Goal: Information Seeking & Learning: Check status

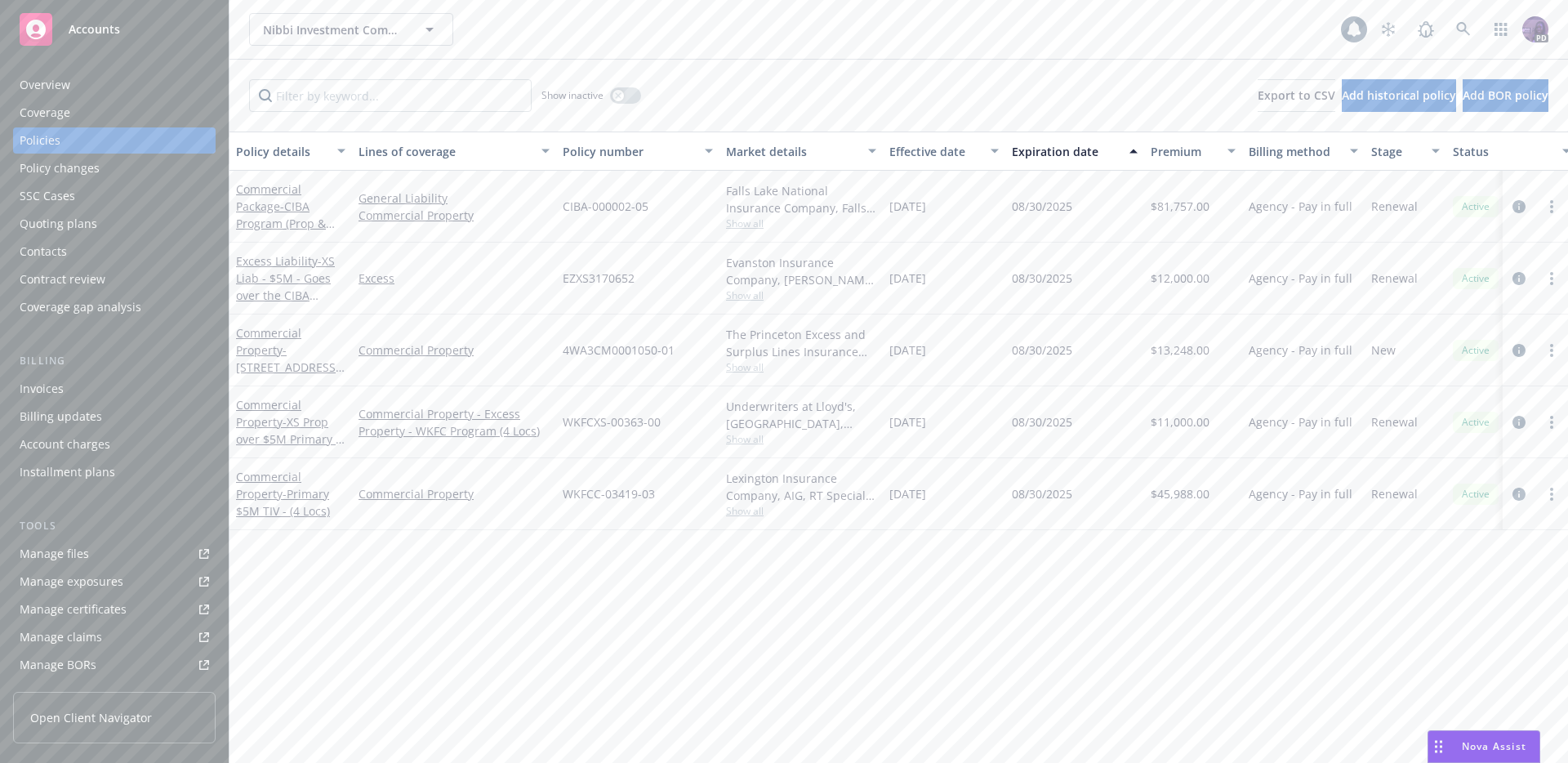
click at [569, 17] on div "Nibbi Investment Company Nibbi Investment Company" at bounding box center [795, 29] width 1092 height 32
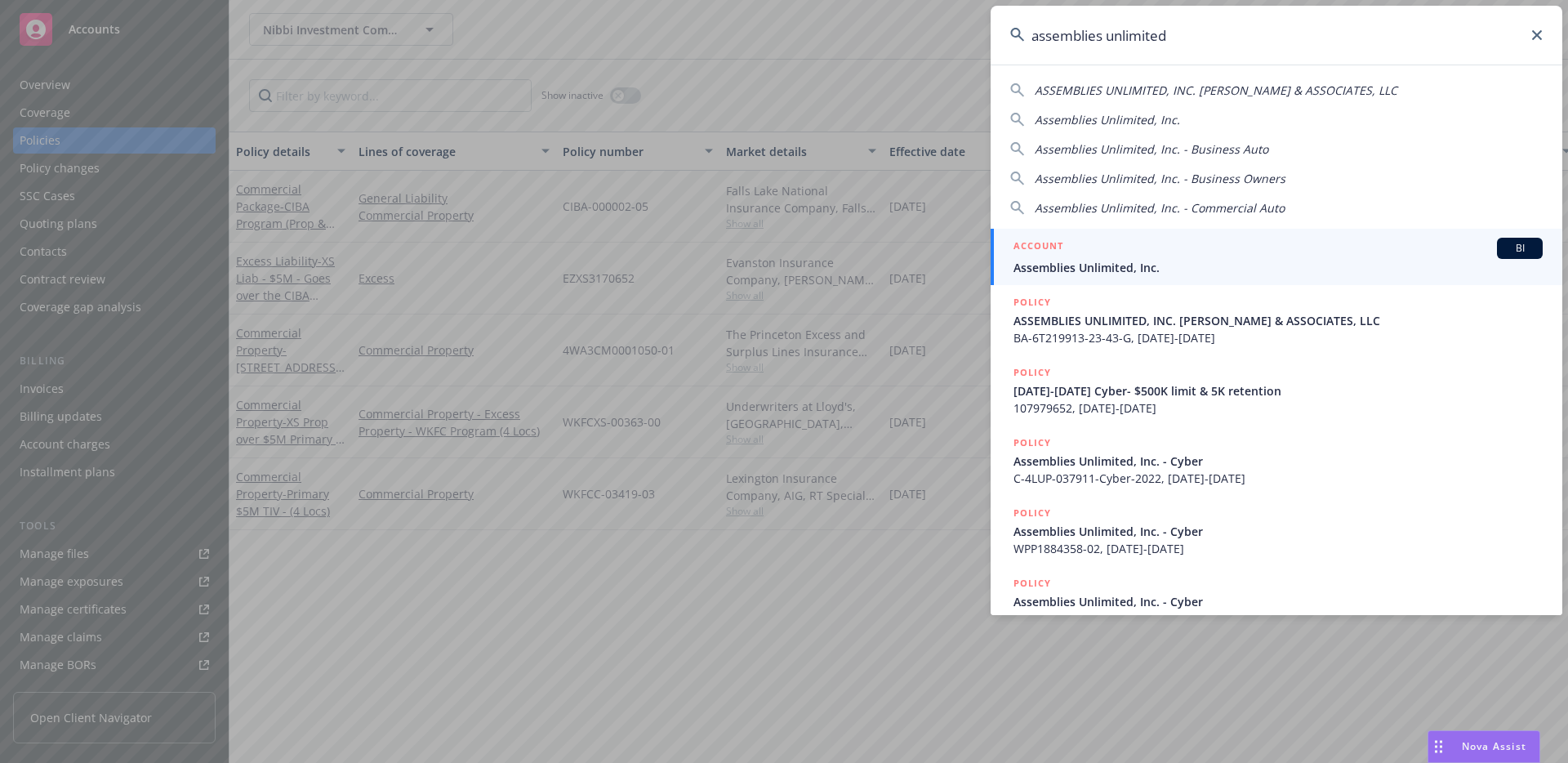
type input "assemblies unlimited"
click at [1115, 242] on div "ACCOUNT BI" at bounding box center [1278, 249] width 529 height 22
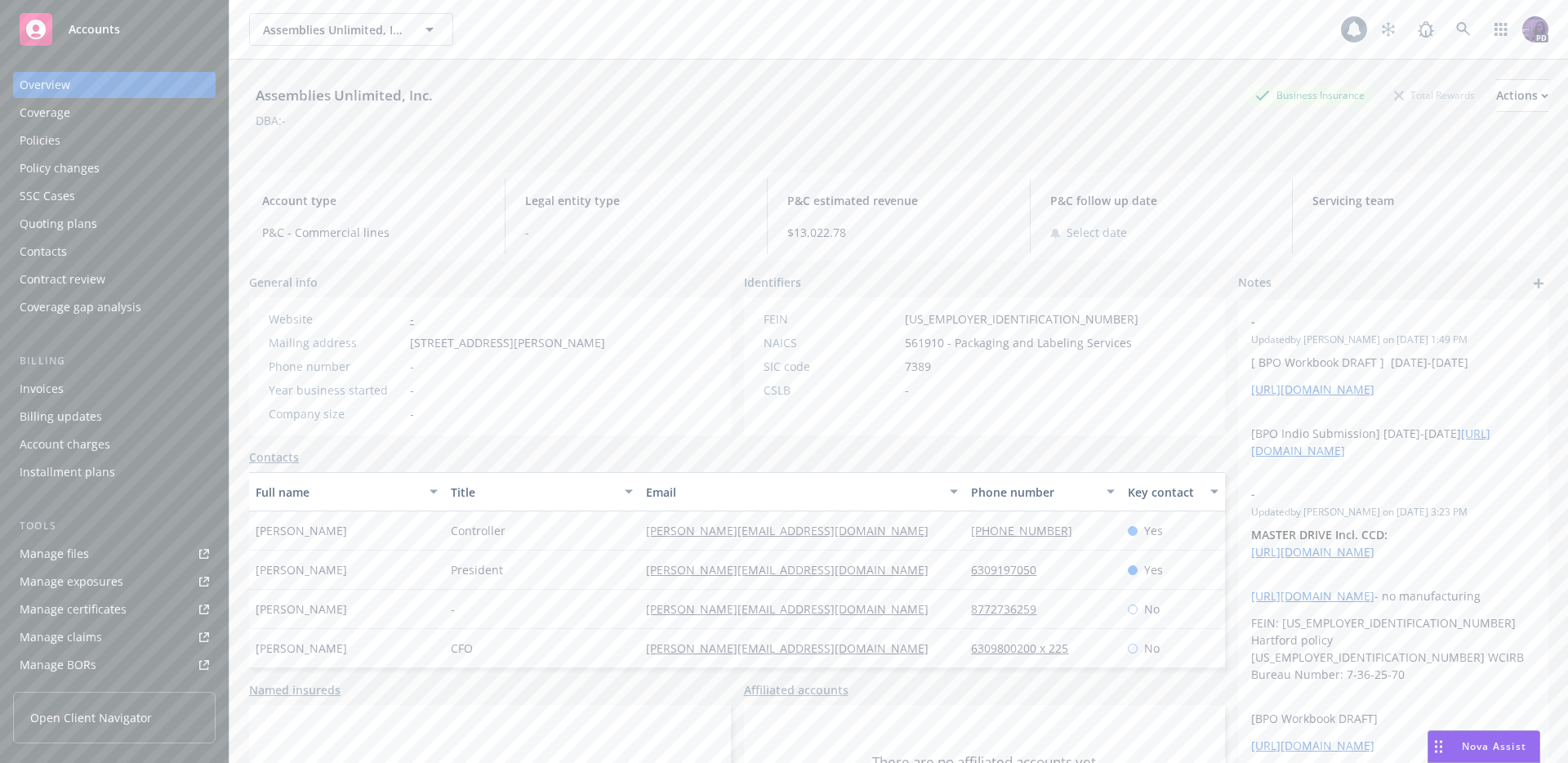
click at [167, 154] on div "Overview Coverage Policies Policy changes SSC Cases Quoting plans Contacts Cont…" at bounding box center [115, 195] width 203 height 249
click at [167, 144] on div "Policies" at bounding box center [115, 140] width 189 height 26
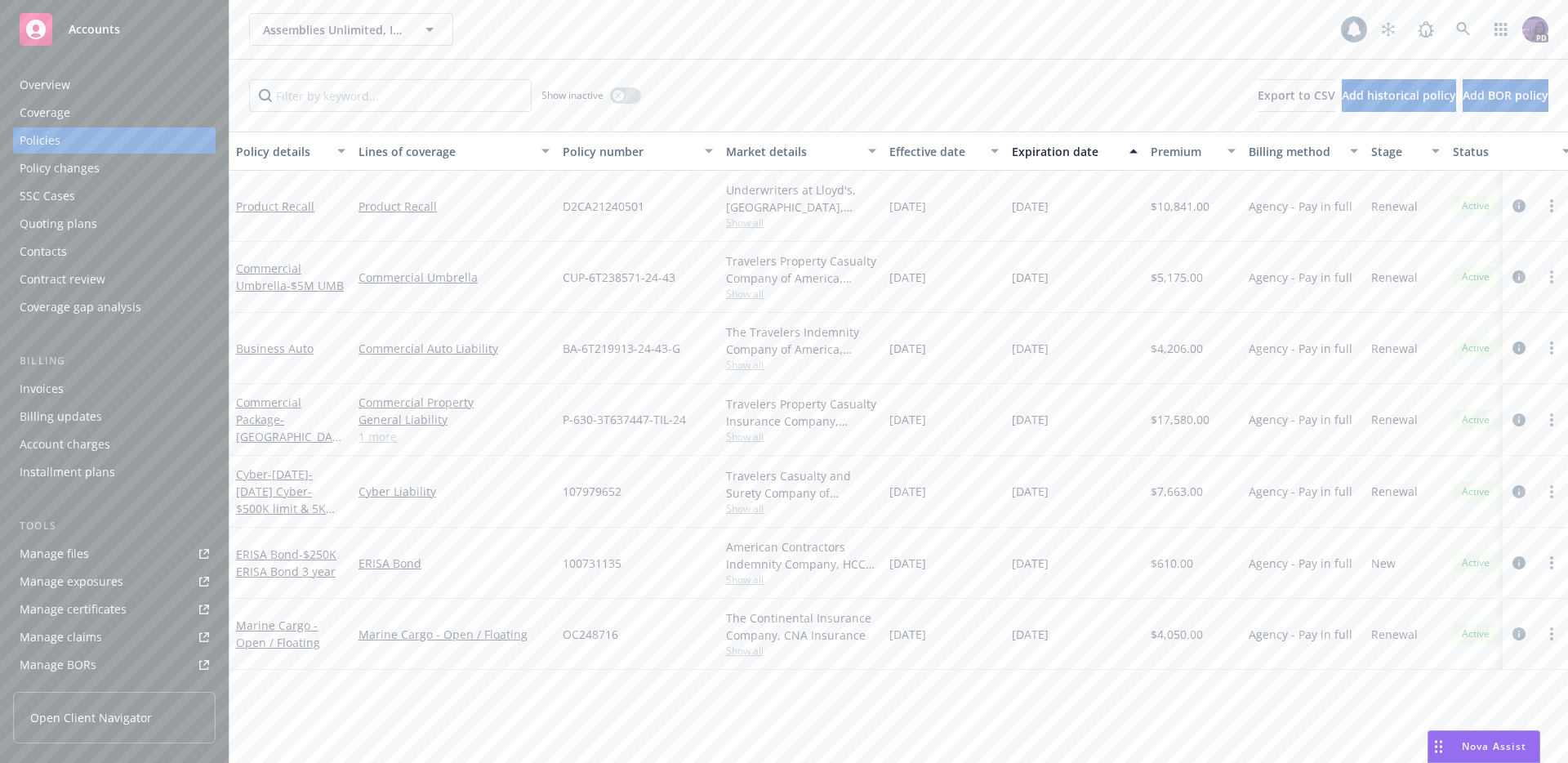
click at [736, 221] on span "Show all" at bounding box center [801, 222] width 150 height 14
click at [552, 24] on div "Assemblies Unlimited, Inc. Assemblies Unlimited, Inc." at bounding box center [795, 29] width 1092 height 32
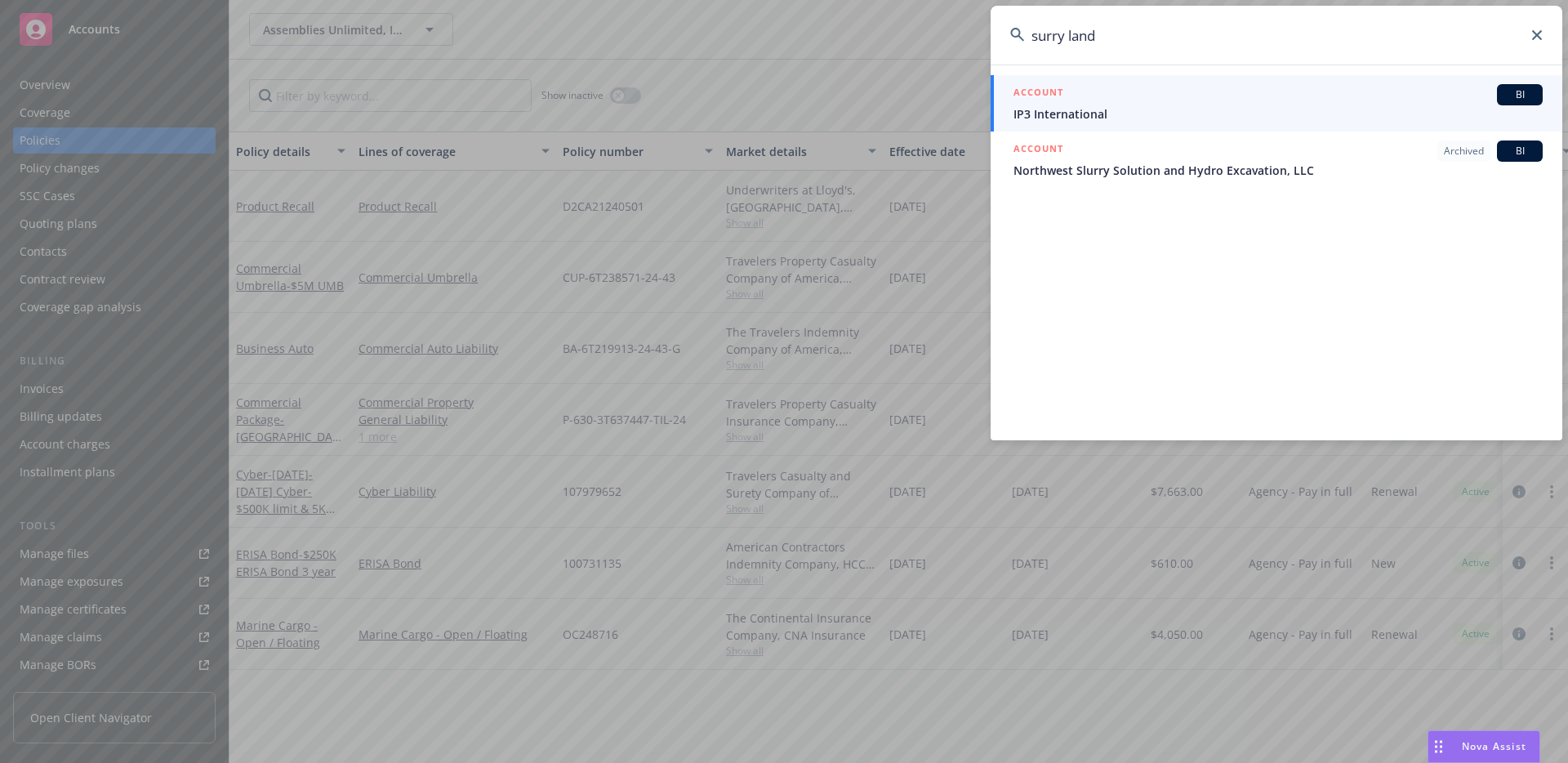
type input "surry land"
click at [1146, 115] on span "IP3 International" at bounding box center [1278, 114] width 529 height 17
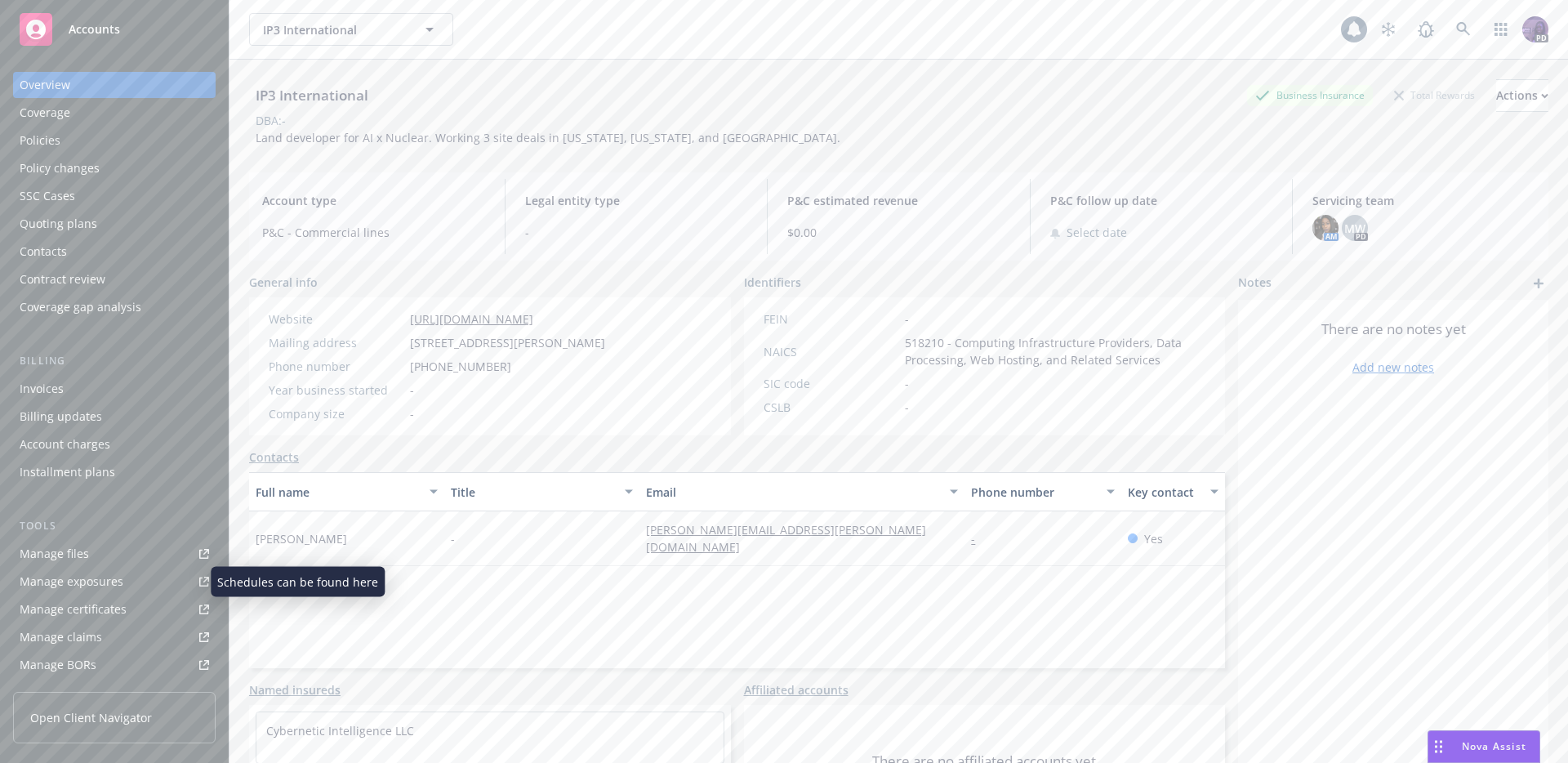
click at [118, 579] on div "Manage exposures" at bounding box center [71, 581] width 104 height 26
click at [764, 57] on div "IP3 International IP3 International 1 PD" at bounding box center [898, 29] width 1339 height 59
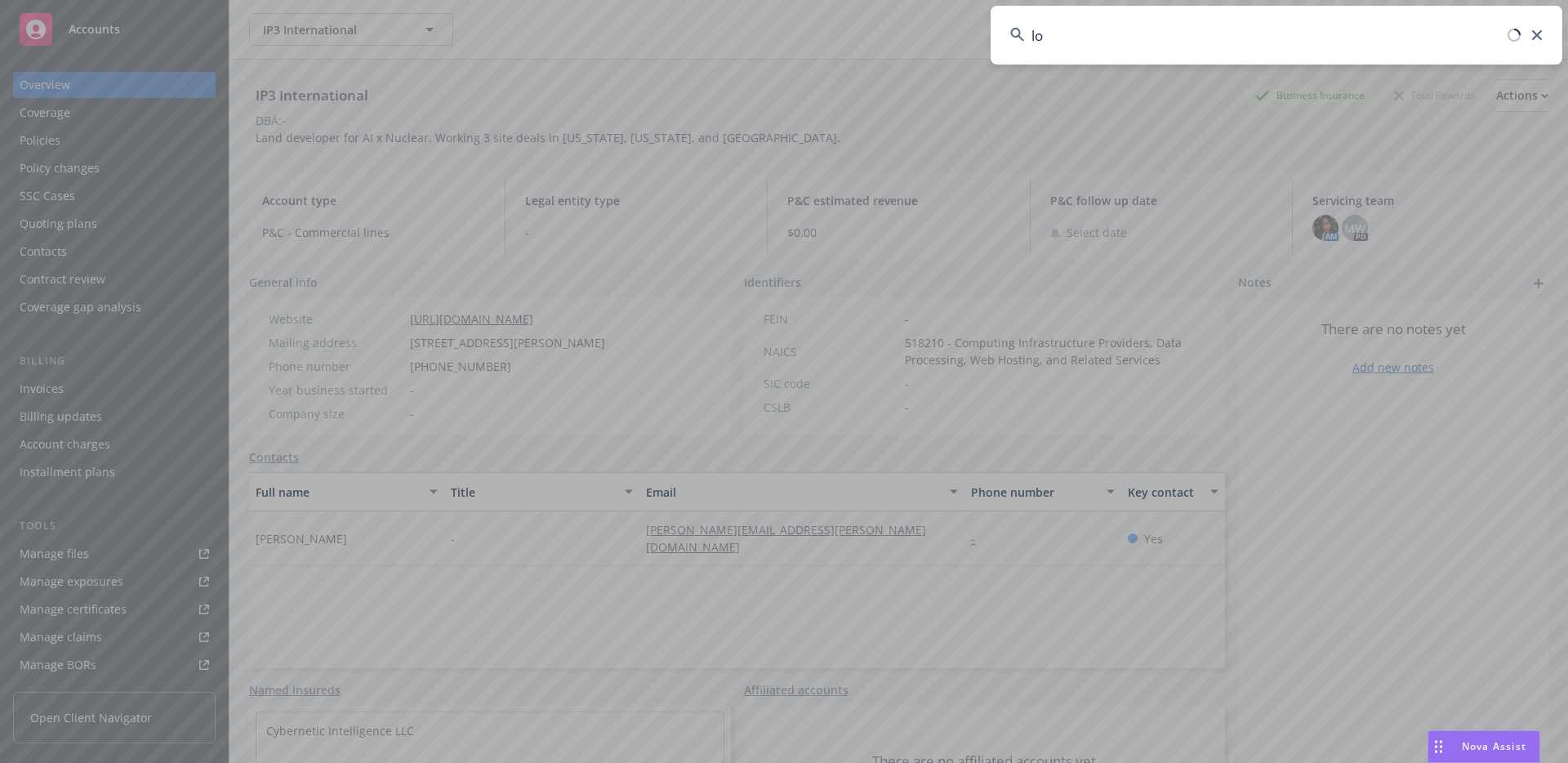
type input "l"
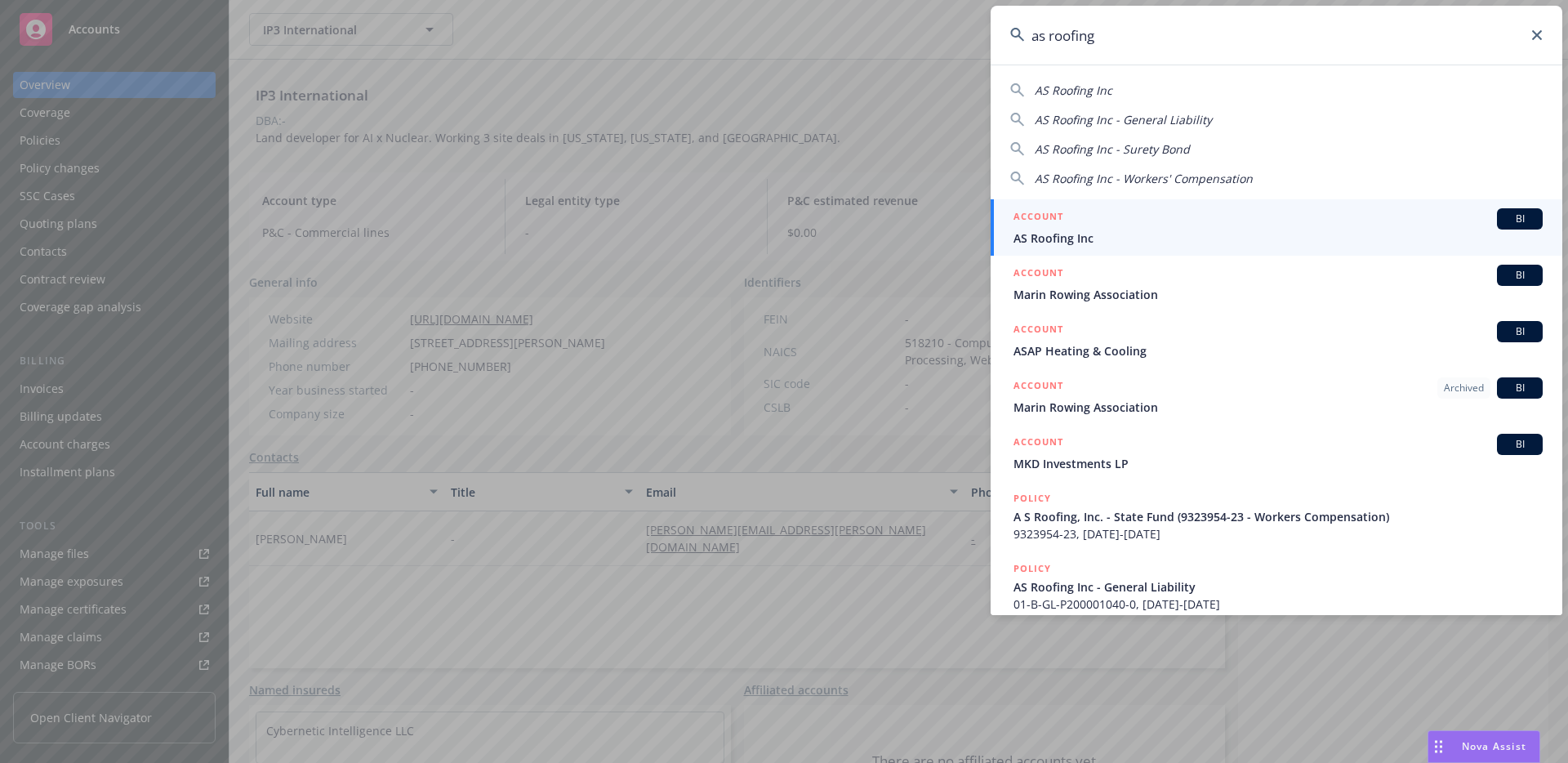
type input "as roofing"
click at [1076, 216] on div "ACCOUNT BI" at bounding box center [1278, 219] width 529 height 22
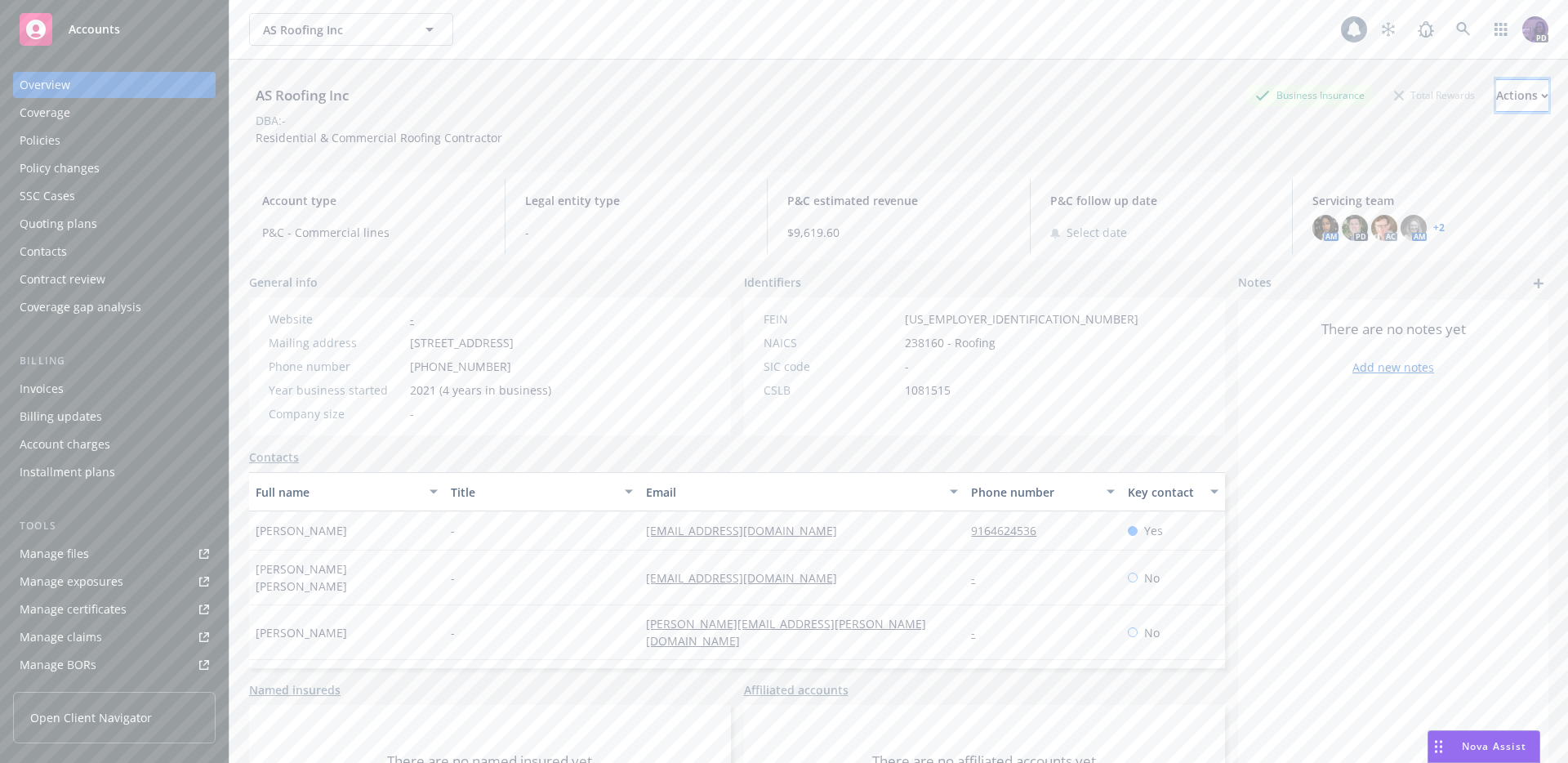
click at [1497, 83] on div "Actions" at bounding box center [1522, 95] width 52 height 31
click at [1413, 196] on link "Copy logging email" at bounding box center [1413, 204] width 268 height 32
click at [529, 39] on div "AS Roofing Inc AS Roofing Inc" at bounding box center [795, 29] width 1092 height 32
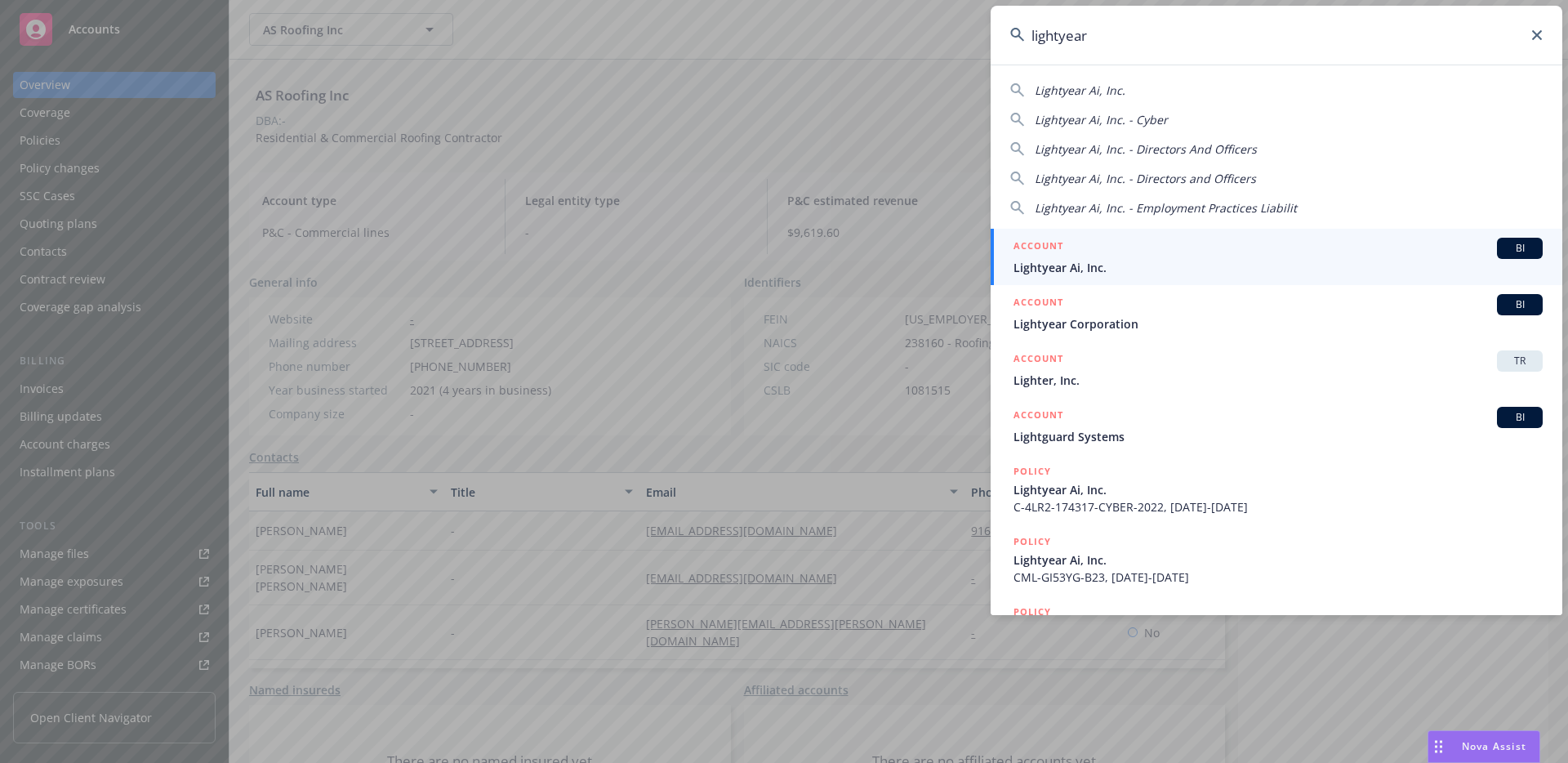
type input "lightyear"
click at [1076, 250] on div "ACCOUNT BI" at bounding box center [1278, 249] width 529 height 22
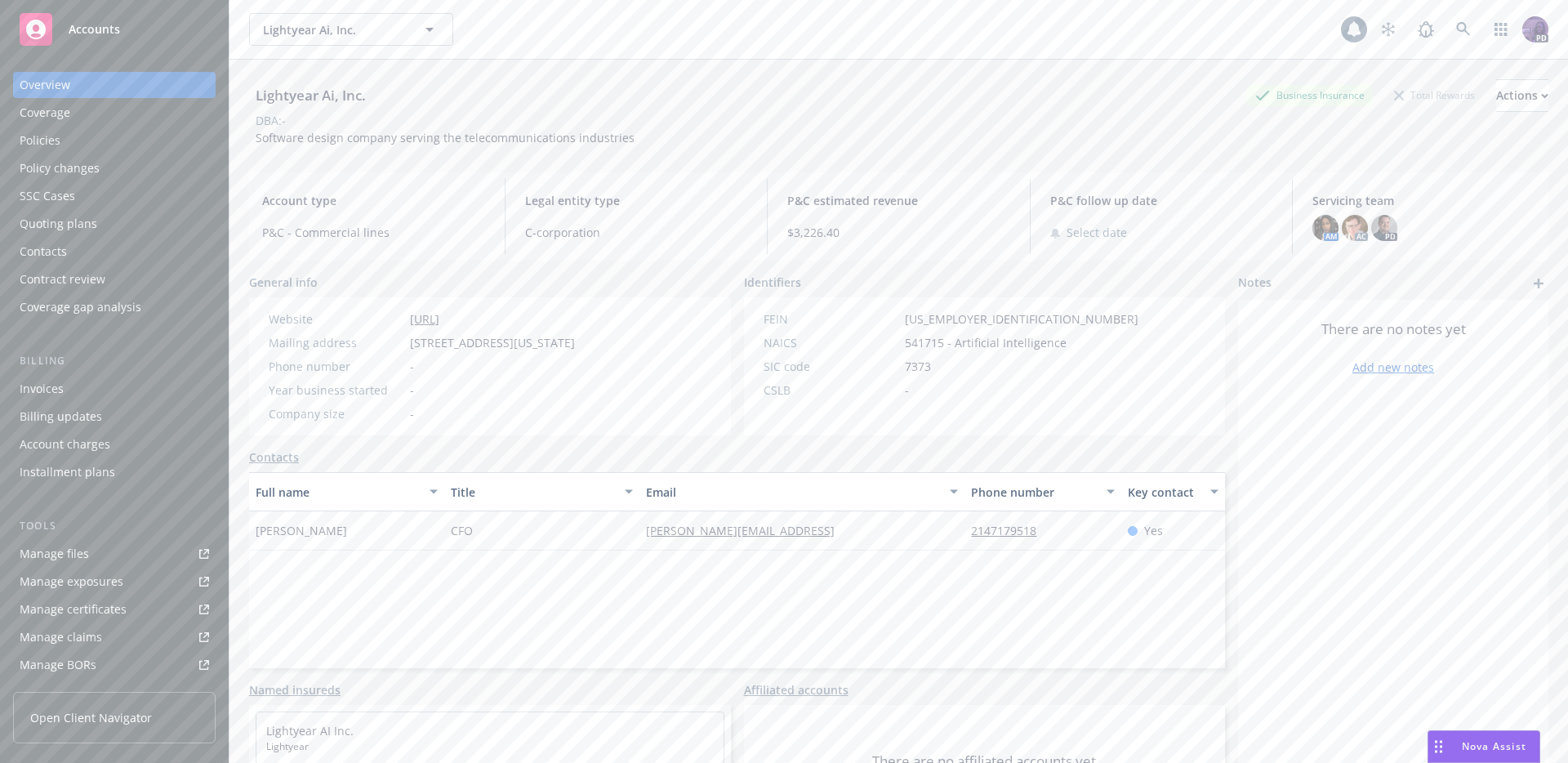
click at [96, 140] on div "Policies" at bounding box center [115, 140] width 189 height 26
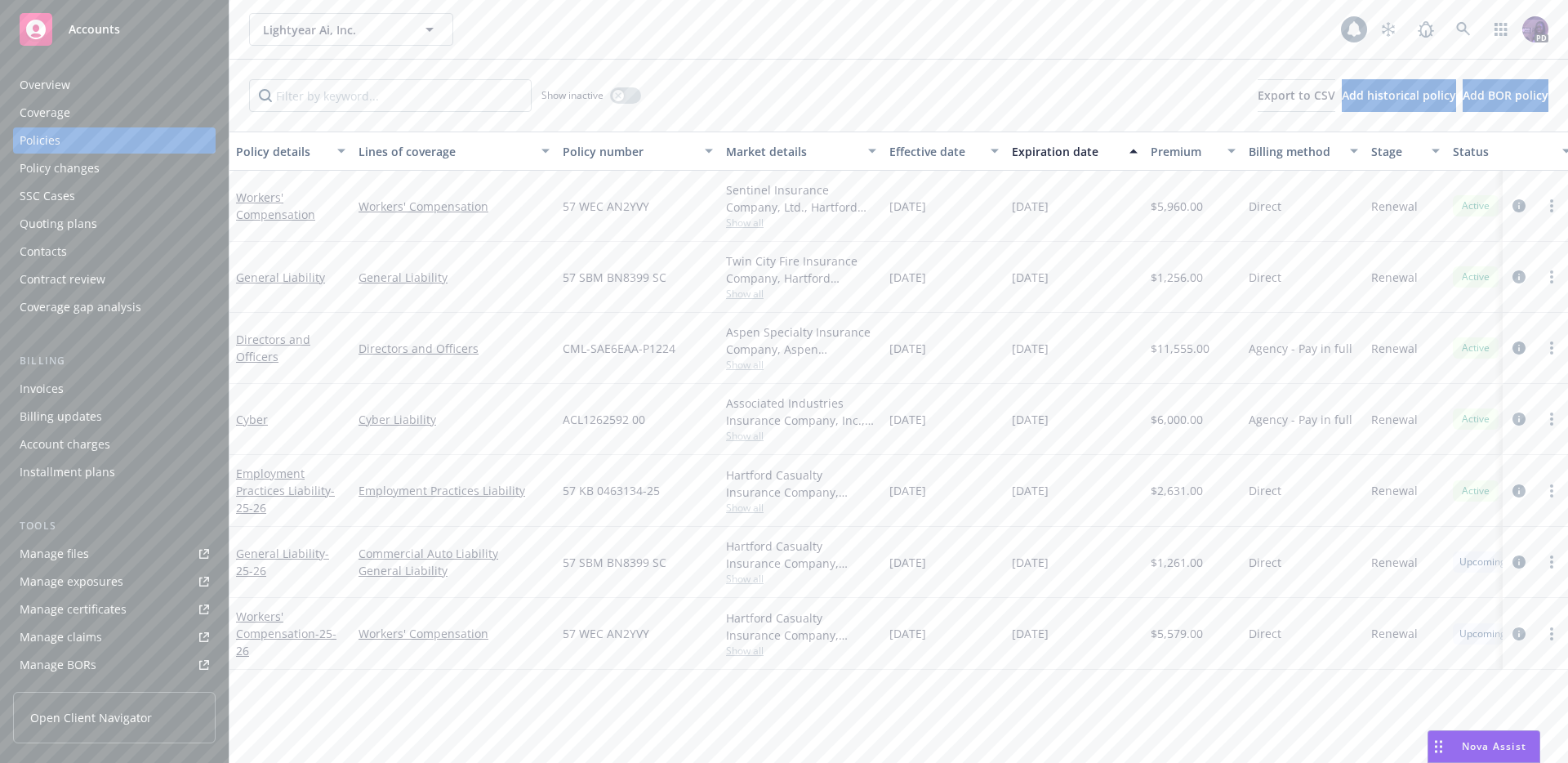
click at [74, 87] on div "Overview" at bounding box center [115, 84] width 189 height 26
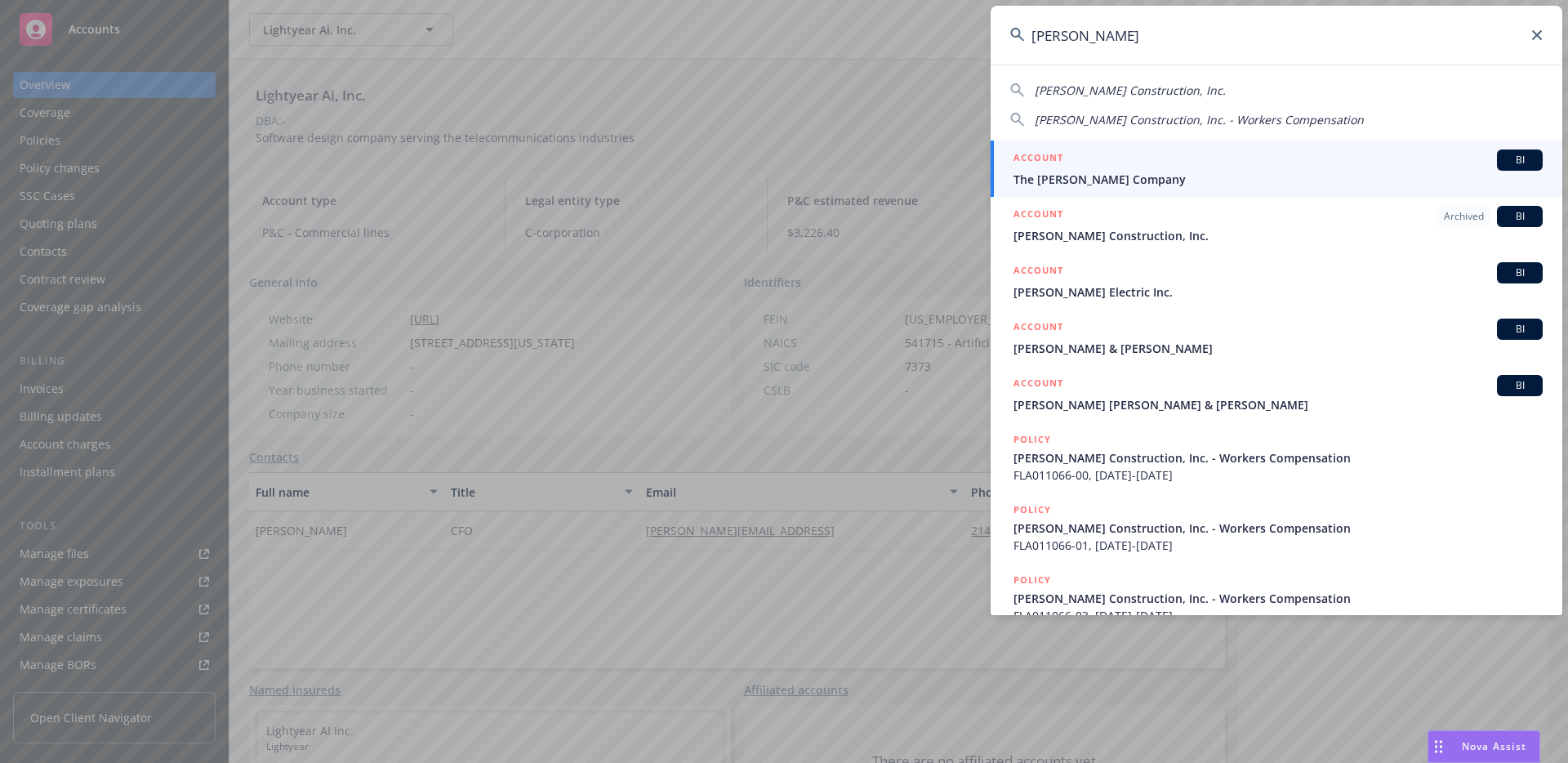
type input "rodde"
click at [1199, 170] on span "The Rodde Company" at bounding box center [1278, 179] width 529 height 17
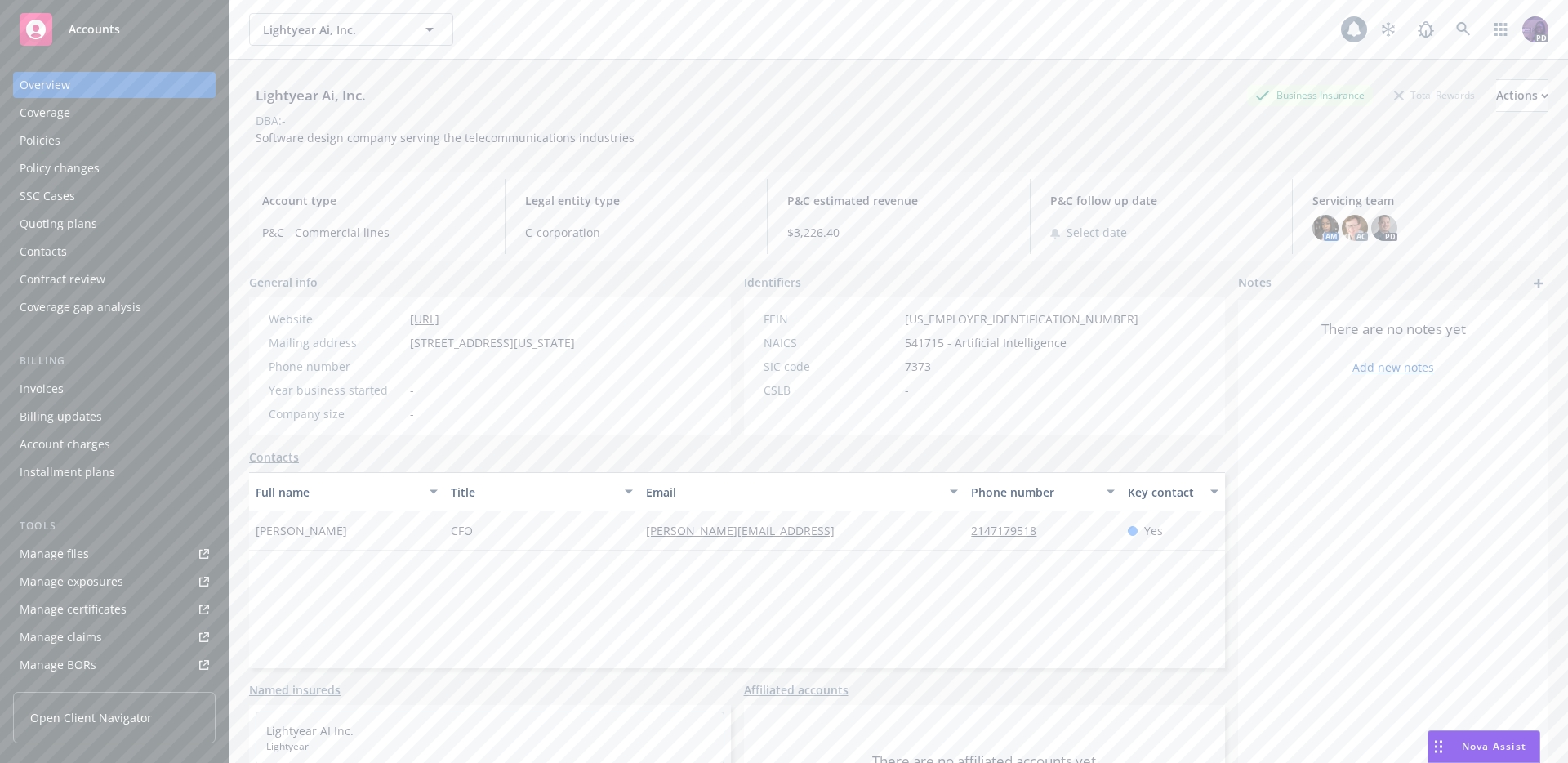
click at [135, 145] on div "Policies" at bounding box center [115, 140] width 189 height 26
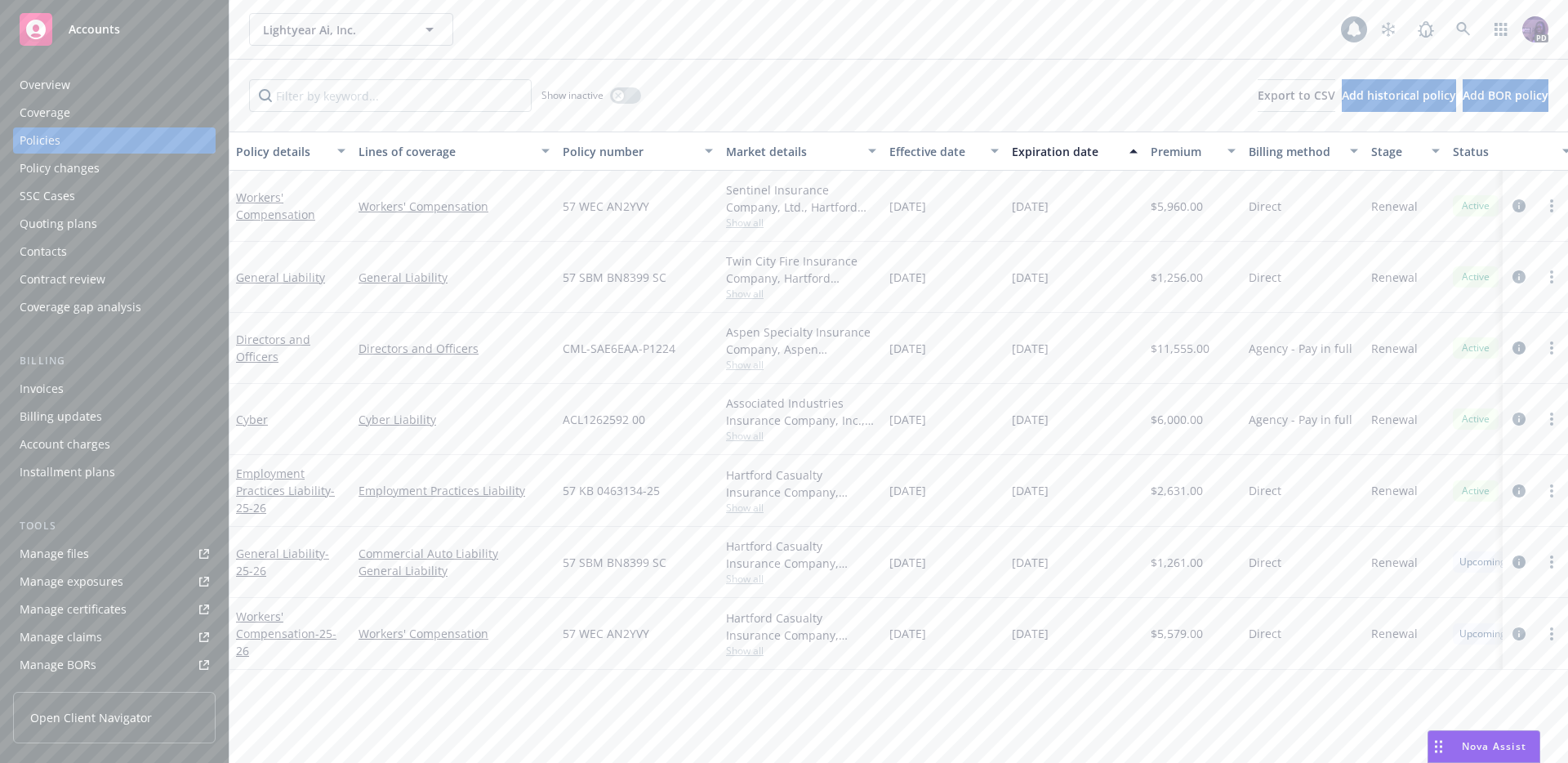
click at [533, 4] on div "Lightyear Ai, Inc. Lightyear Ai, Inc. 1 PD" at bounding box center [898, 29] width 1339 height 59
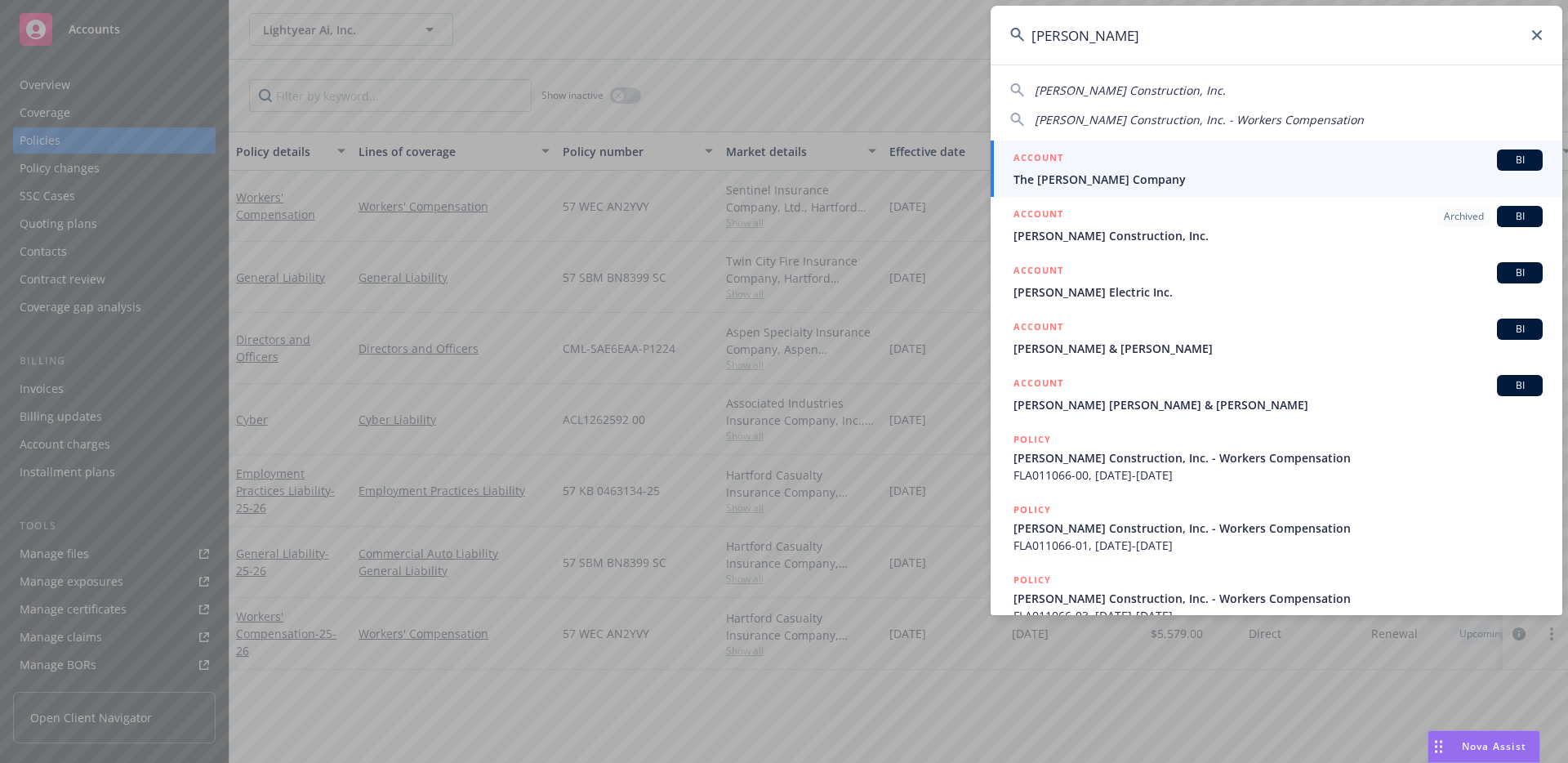
type input "rodde"
click at [1033, 173] on span "The Rodde Company" at bounding box center [1278, 179] width 529 height 17
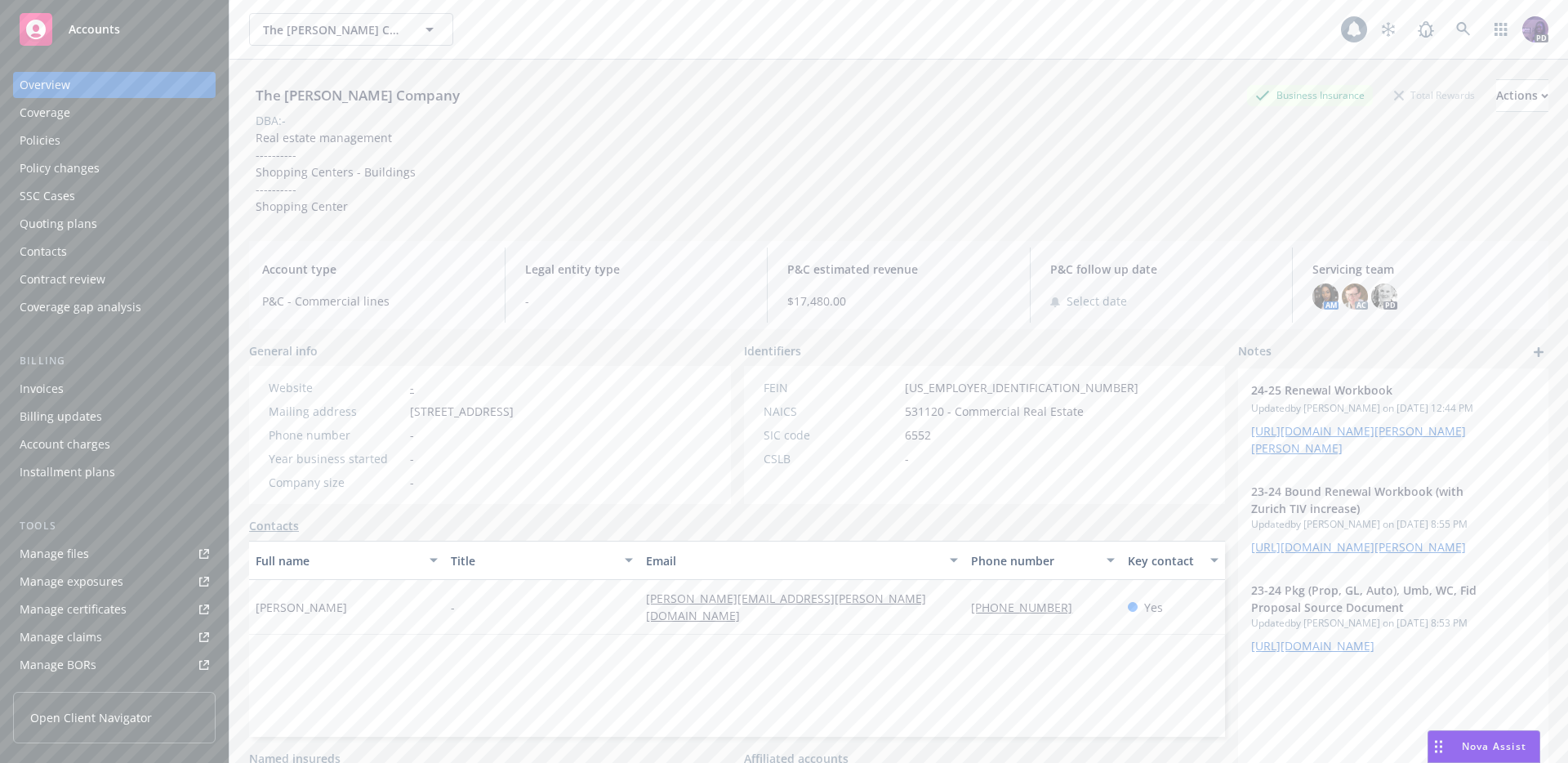
click at [129, 138] on div "Policies" at bounding box center [115, 140] width 189 height 26
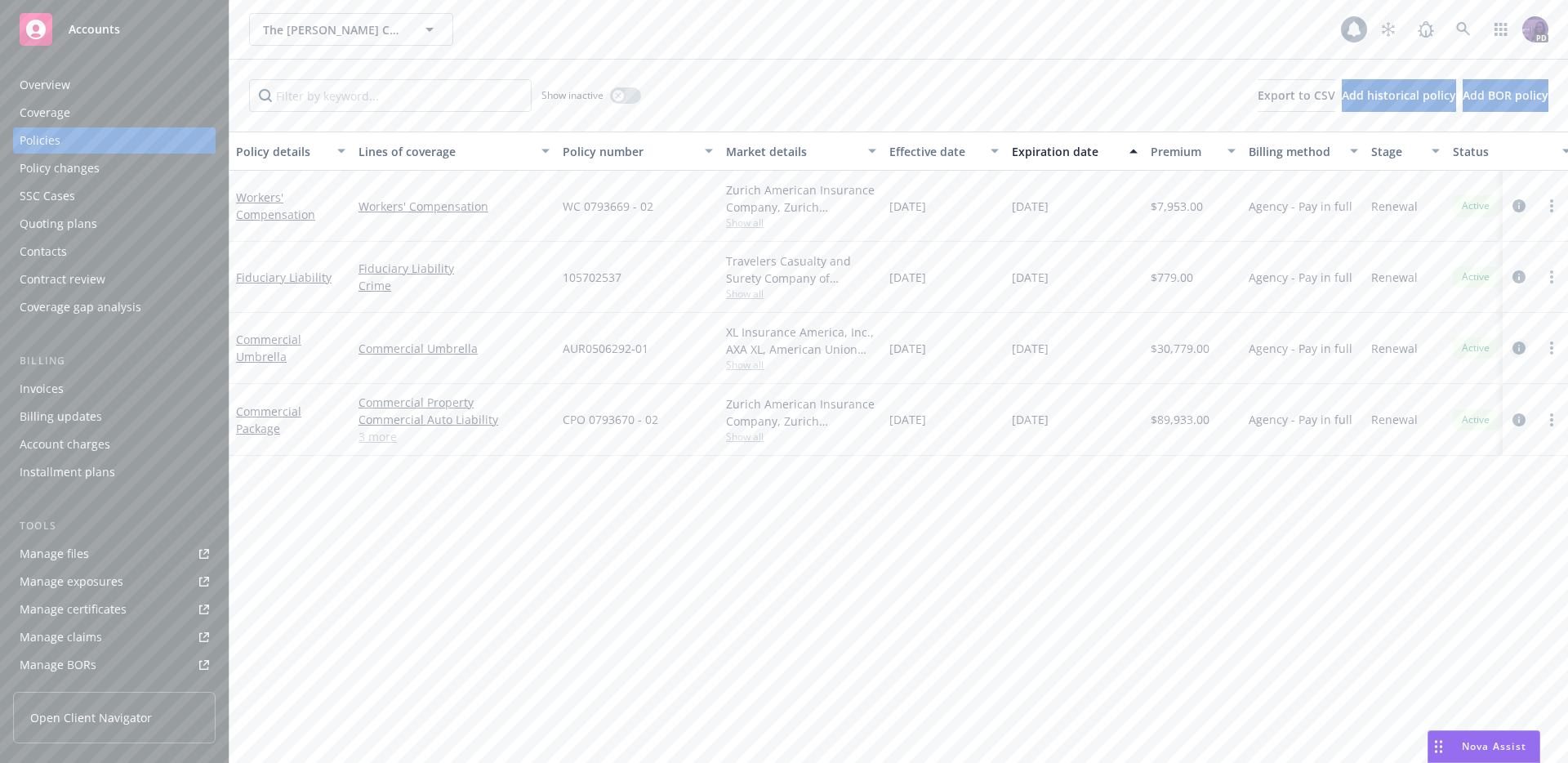
click at [1514, 349] on icon "circleInformation" at bounding box center [1519, 348] width 13 height 13
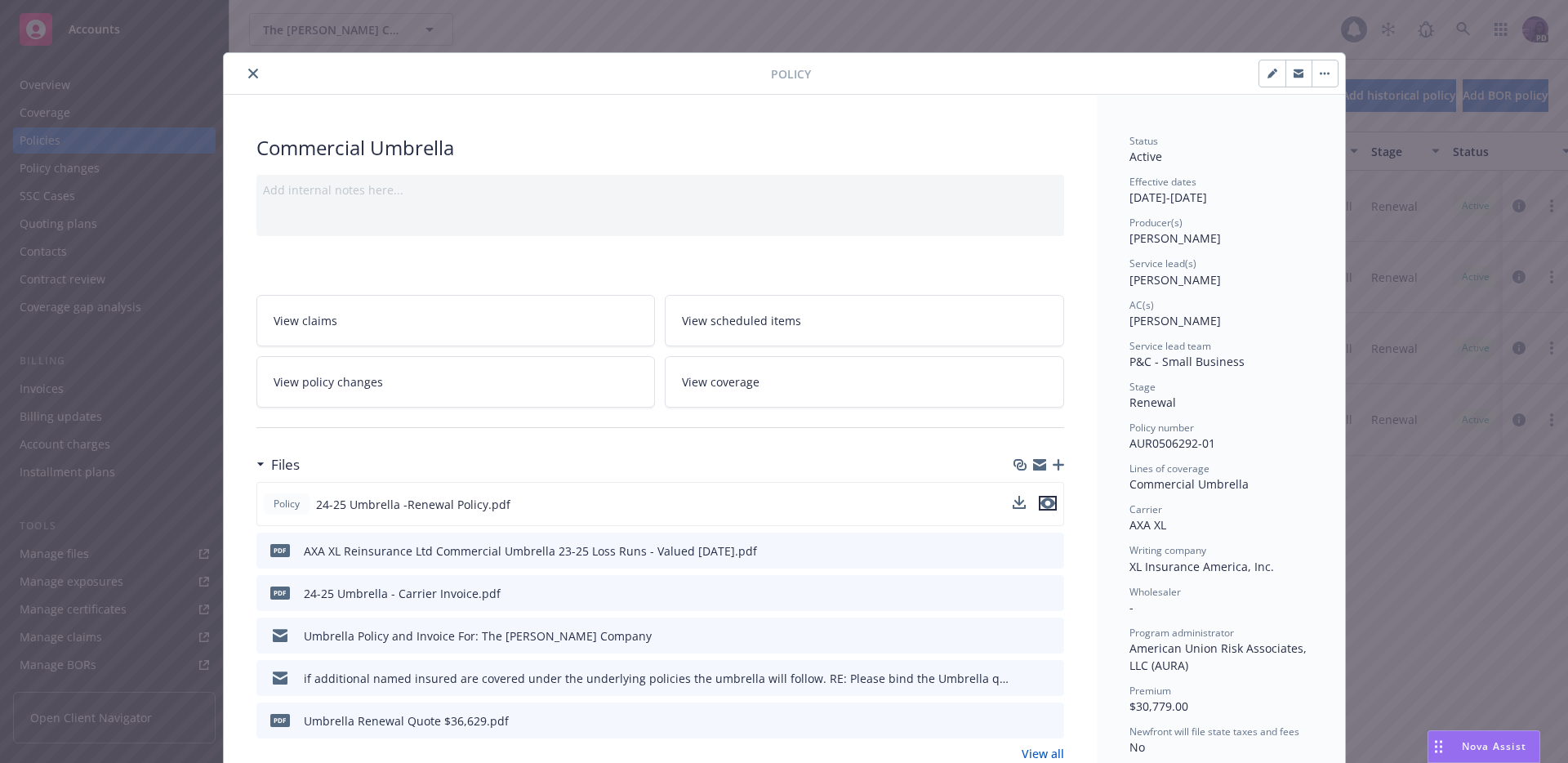
click at [1042, 503] on icon "preview file" at bounding box center [1048, 504] width 15 height 12
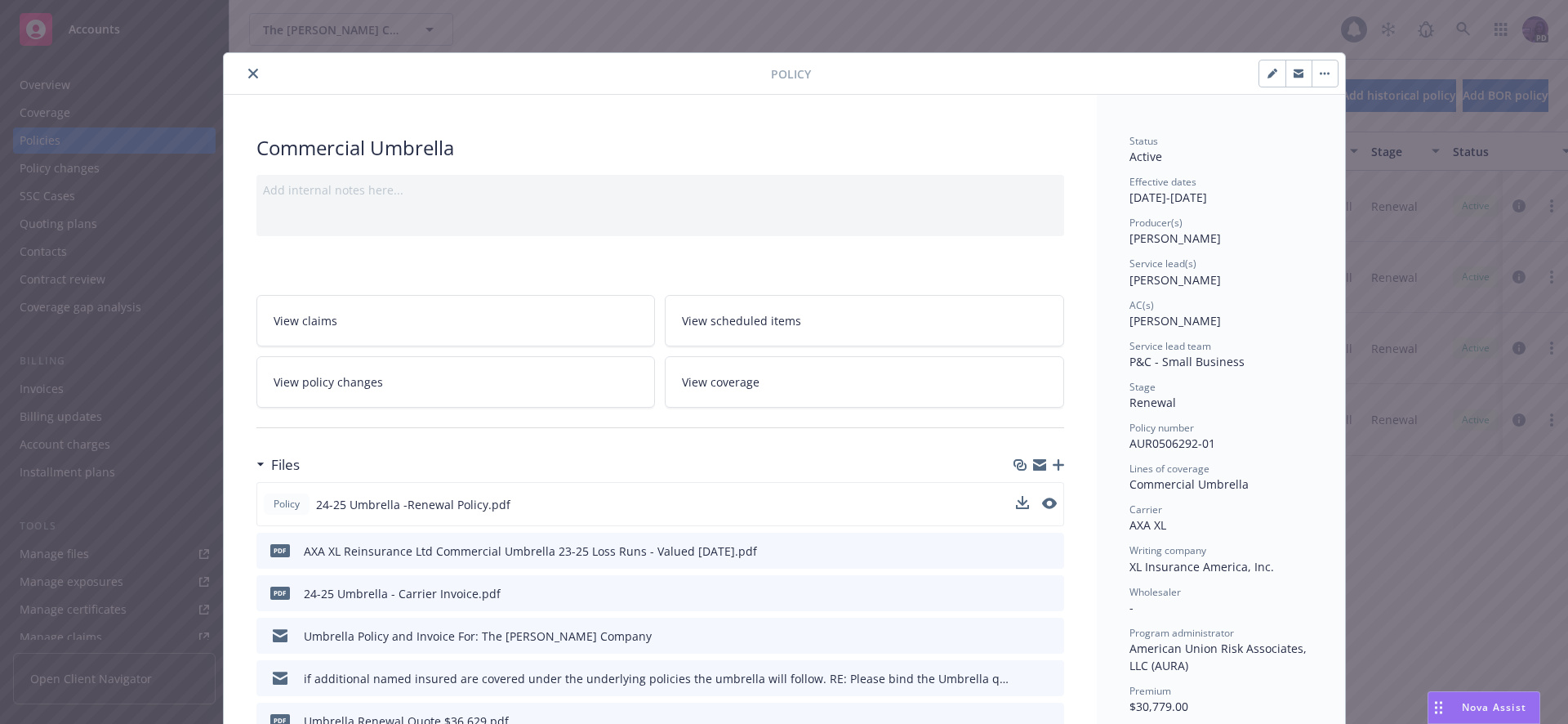
click at [248, 76] on icon "close" at bounding box center [253, 74] width 10 height 10
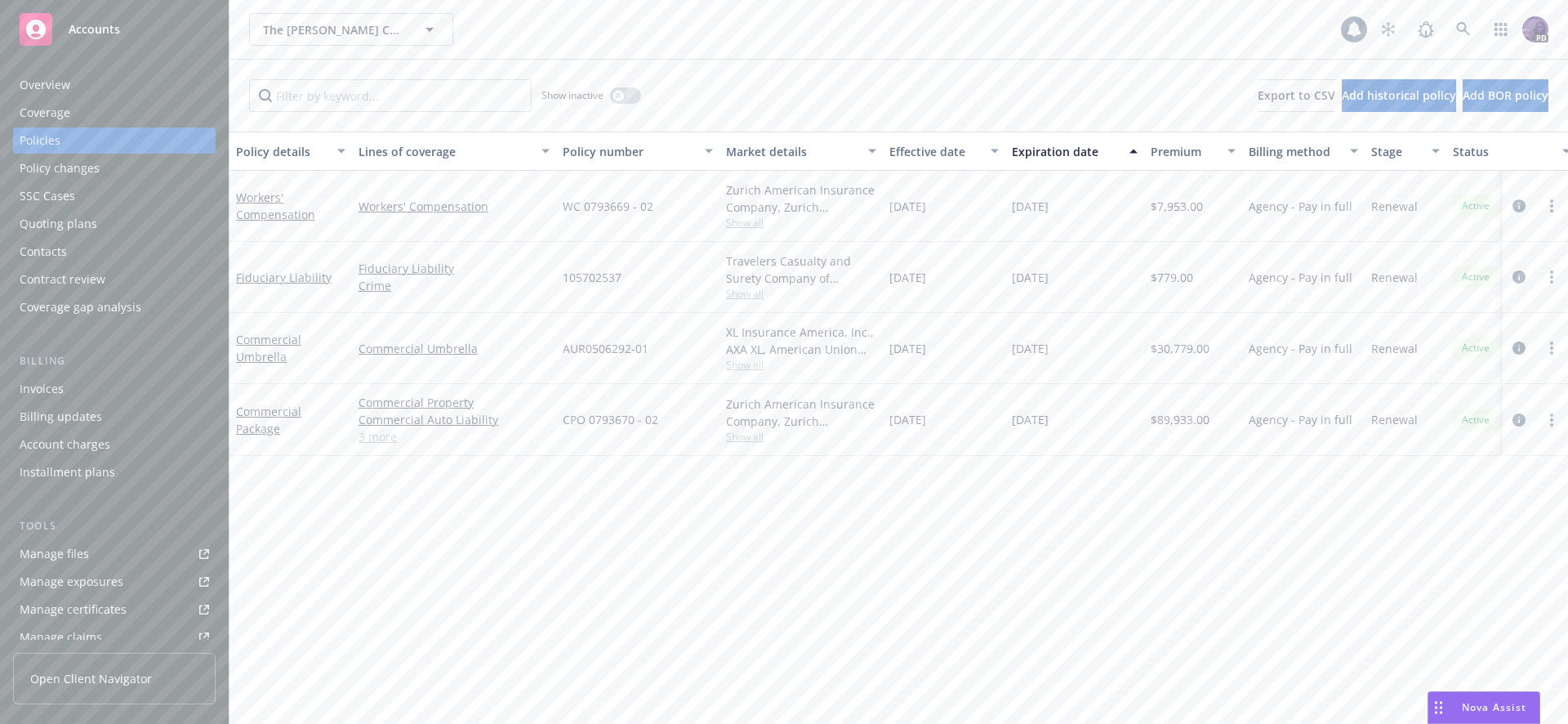
click at [531, 19] on div "The Rodde Company The Rodde Company" at bounding box center [795, 29] width 1092 height 32
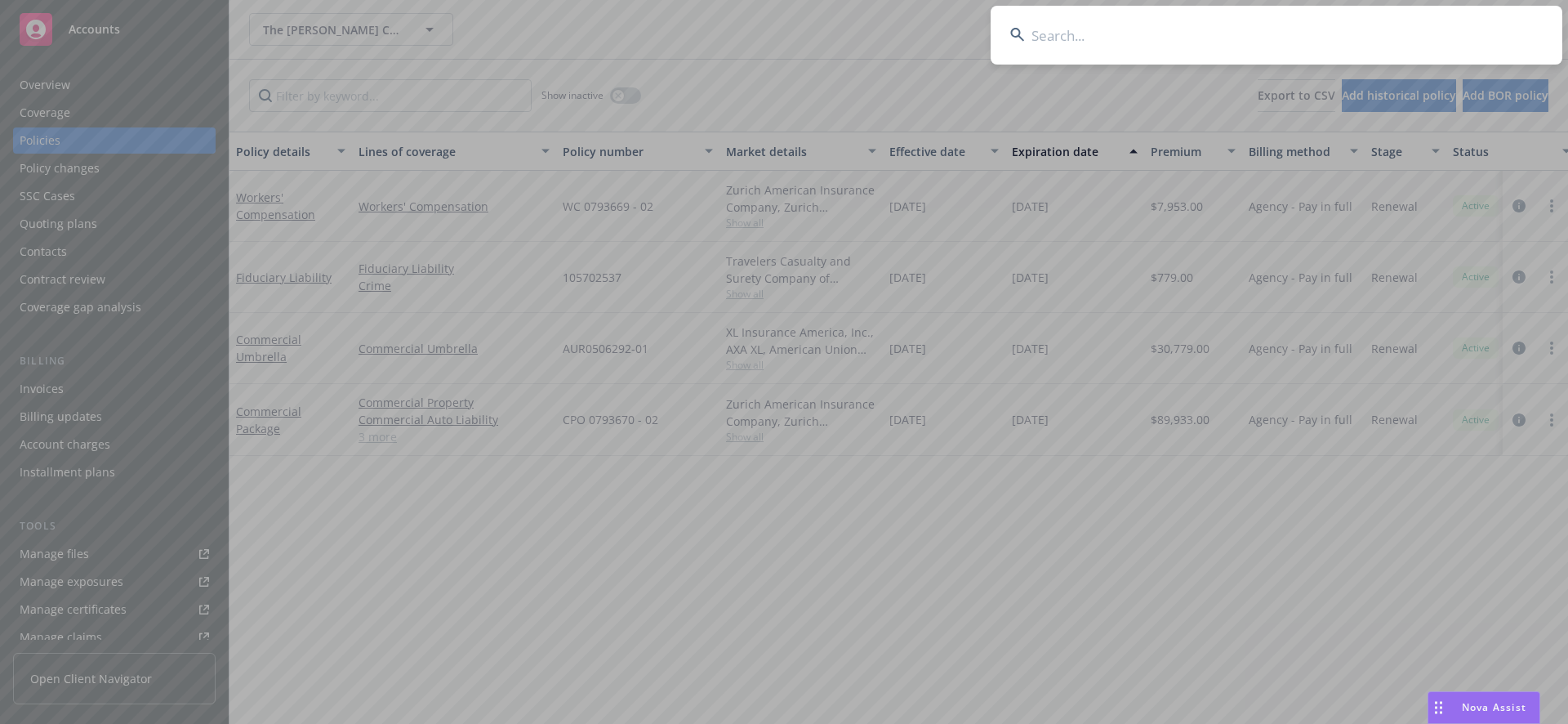
type input "p"
click at [1178, 54] on input "apex tec" at bounding box center [1276, 35] width 572 height 59
click at [1546, 33] on input "apex technology" at bounding box center [1276, 35] width 572 height 59
type input "apex technology"
click at [1541, 32] on icon at bounding box center [1537, 35] width 10 height 10
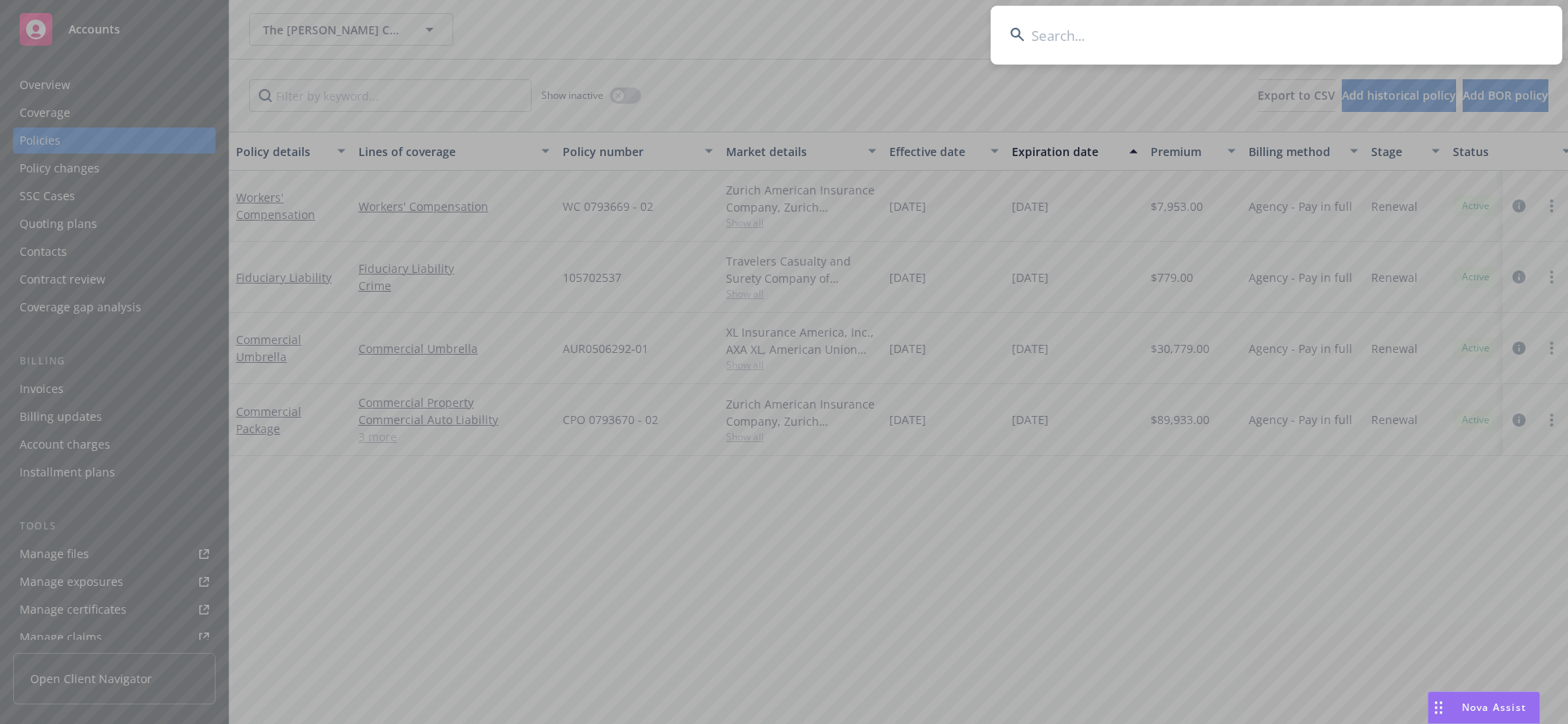
click at [1541, 32] on input at bounding box center [1276, 35] width 572 height 59
click at [1542, 32] on input at bounding box center [1276, 35] width 572 height 59
drag, startPoint x: 865, startPoint y: 628, endPoint x: 870, endPoint y: 613, distance: 15.8
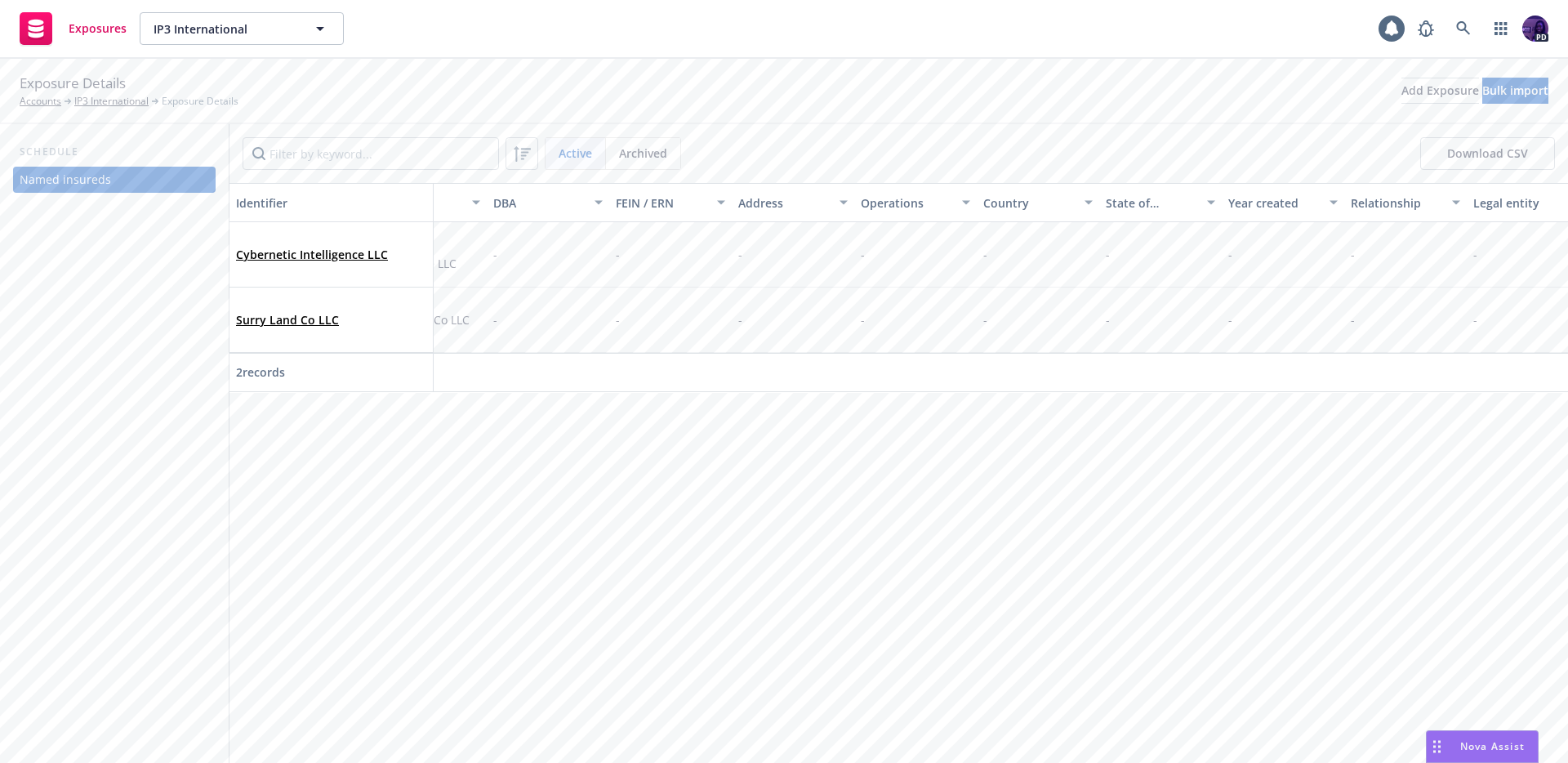
scroll to position [0, 214]
click at [855, 259] on div "-" at bounding box center [894, 254] width 122 height 66
click at [856, 258] on div "-" at bounding box center [894, 254] width 122 height 66
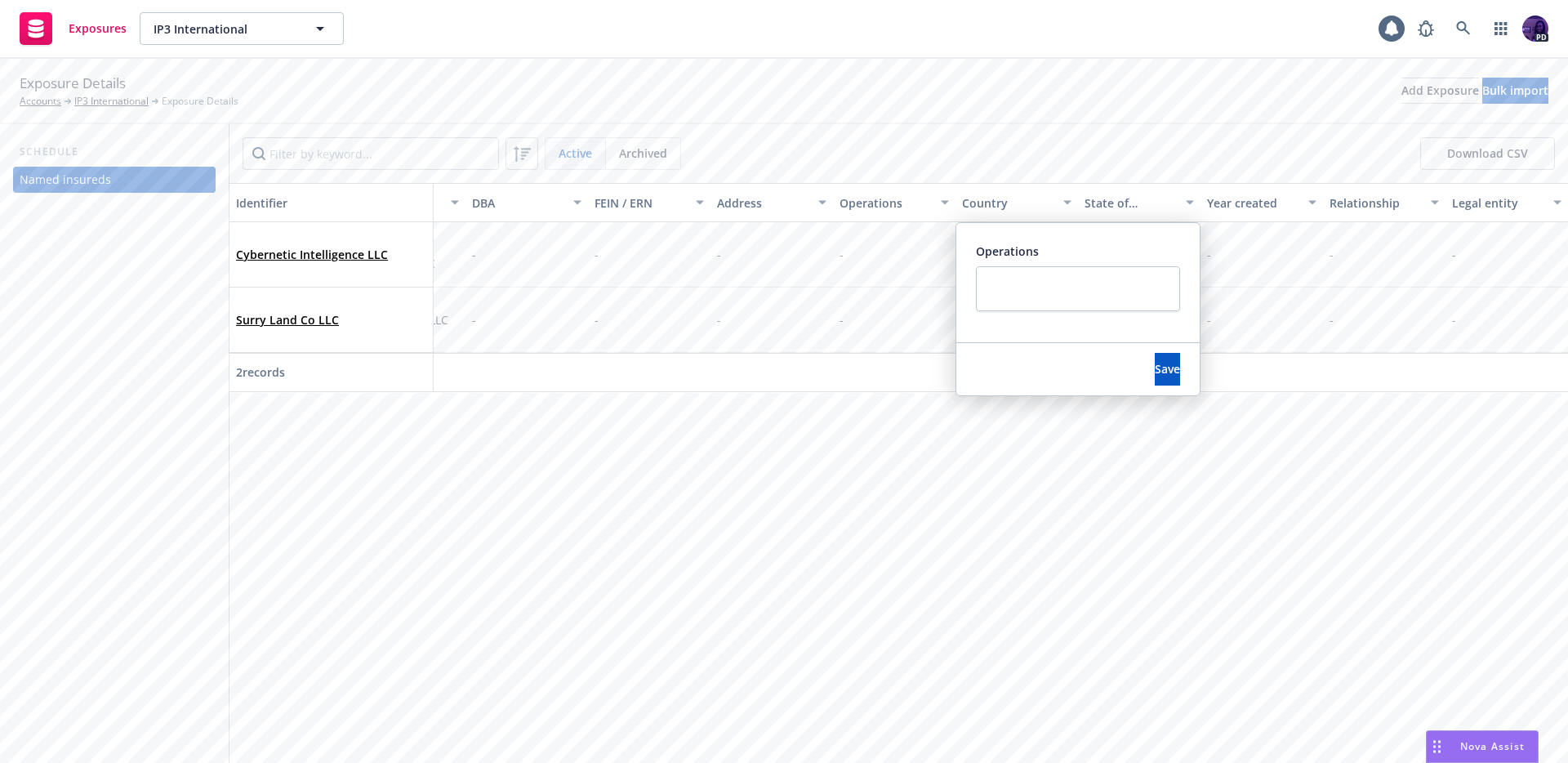
click at [1015, 450] on div "Identifier Display name Name DBA FEIN / ERN Address Operations Country State of…" at bounding box center [898, 473] width 1339 height 580
click at [1155, 367] on button "Save" at bounding box center [1167, 369] width 25 height 32
click at [897, 325] on div "-" at bounding box center [894, 320] width 122 height 66
click at [901, 322] on div "-" at bounding box center [894, 320] width 122 height 66
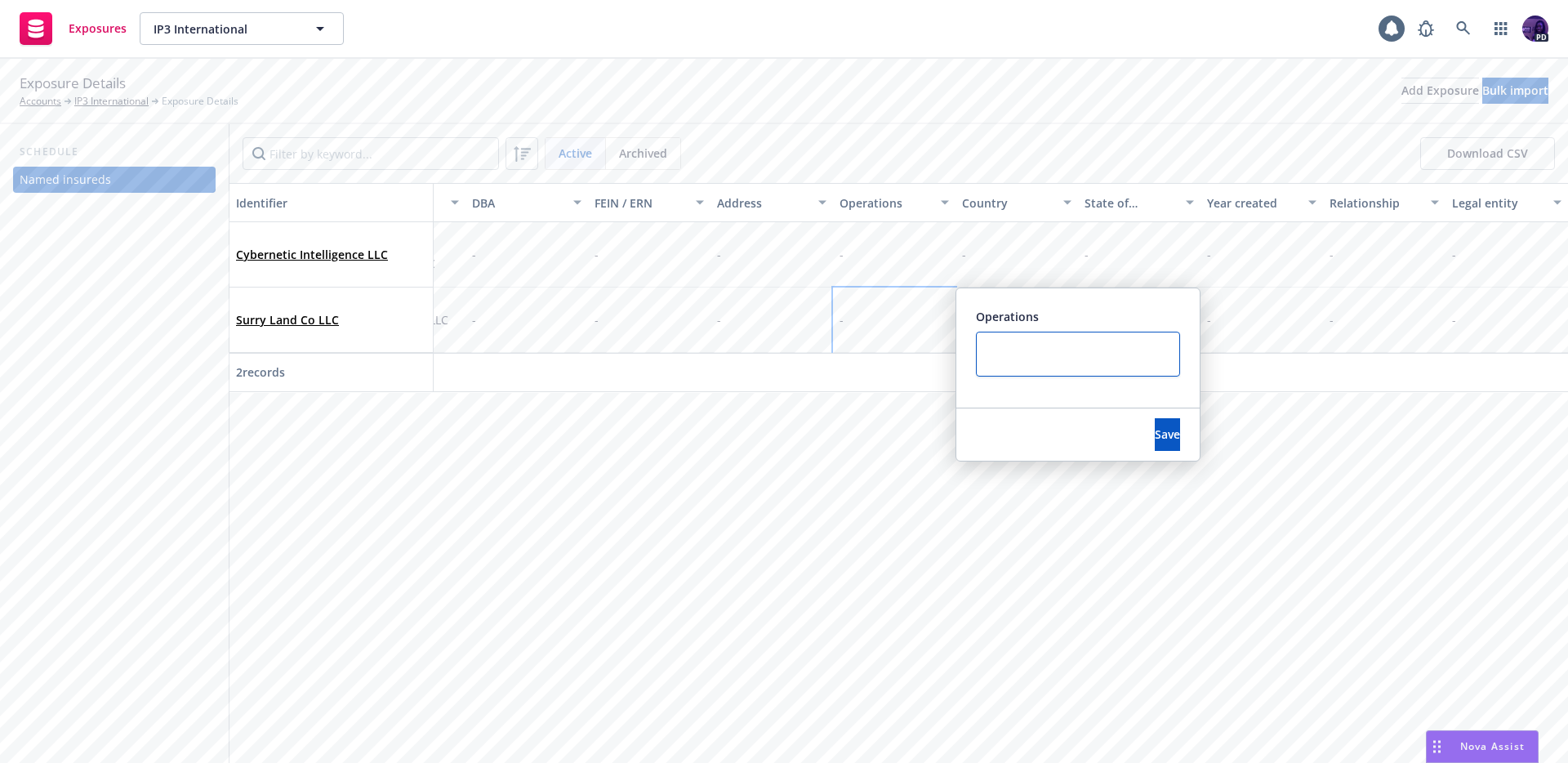
drag, startPoint x: 1001, startPoint y: 339, endPoint x: 1027, endPoint y: 345, distance: 26.7
click at [1005, 342] on textarea at bounding box center [1079, 354] width 204 height 45
type textarea "x"
type textarea "$"
type textarea "x"
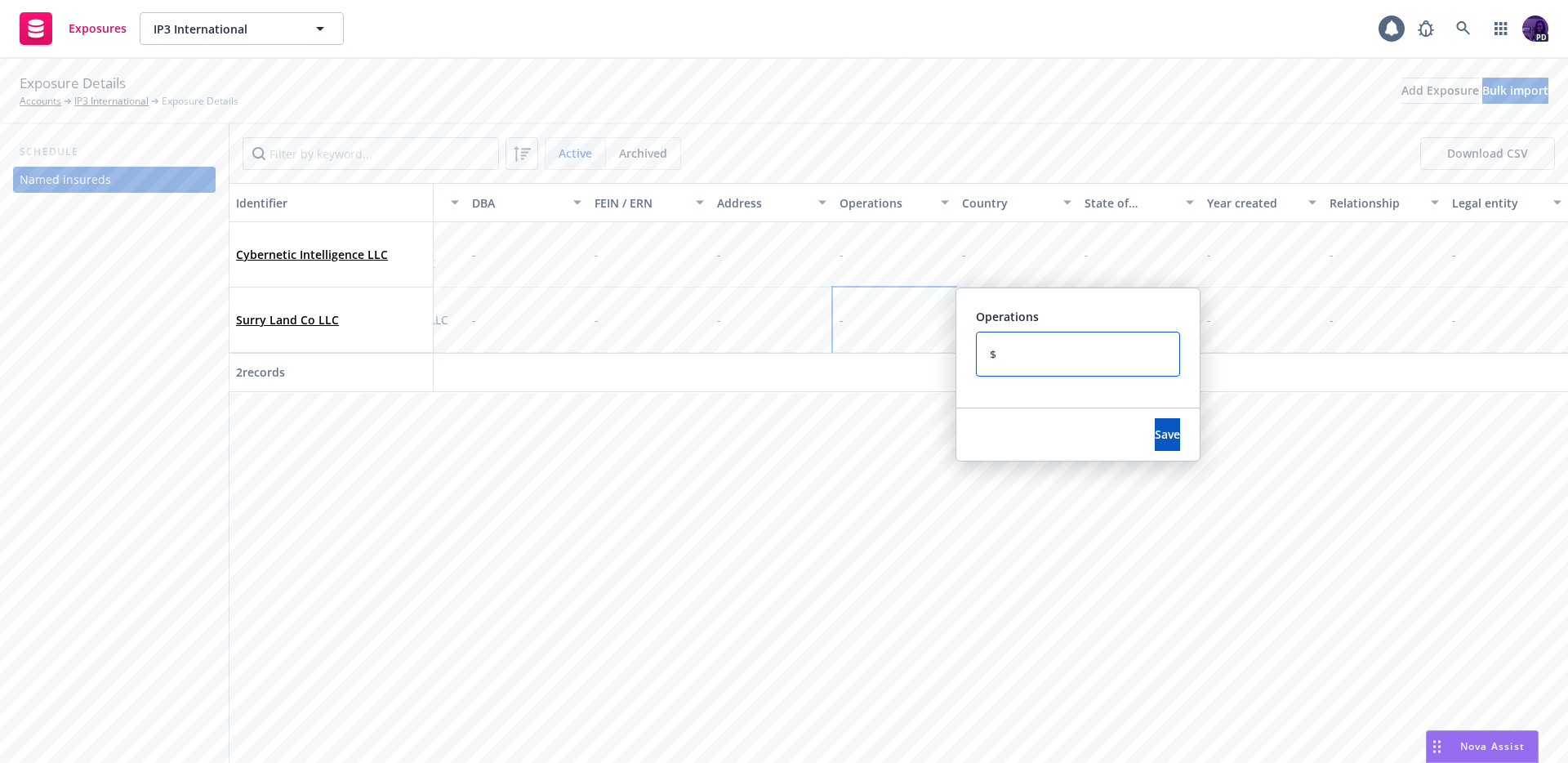
type textarea "$1"
type textarea "x"
type textarea "$10"
type textarea "x"
type textarea "$10M"
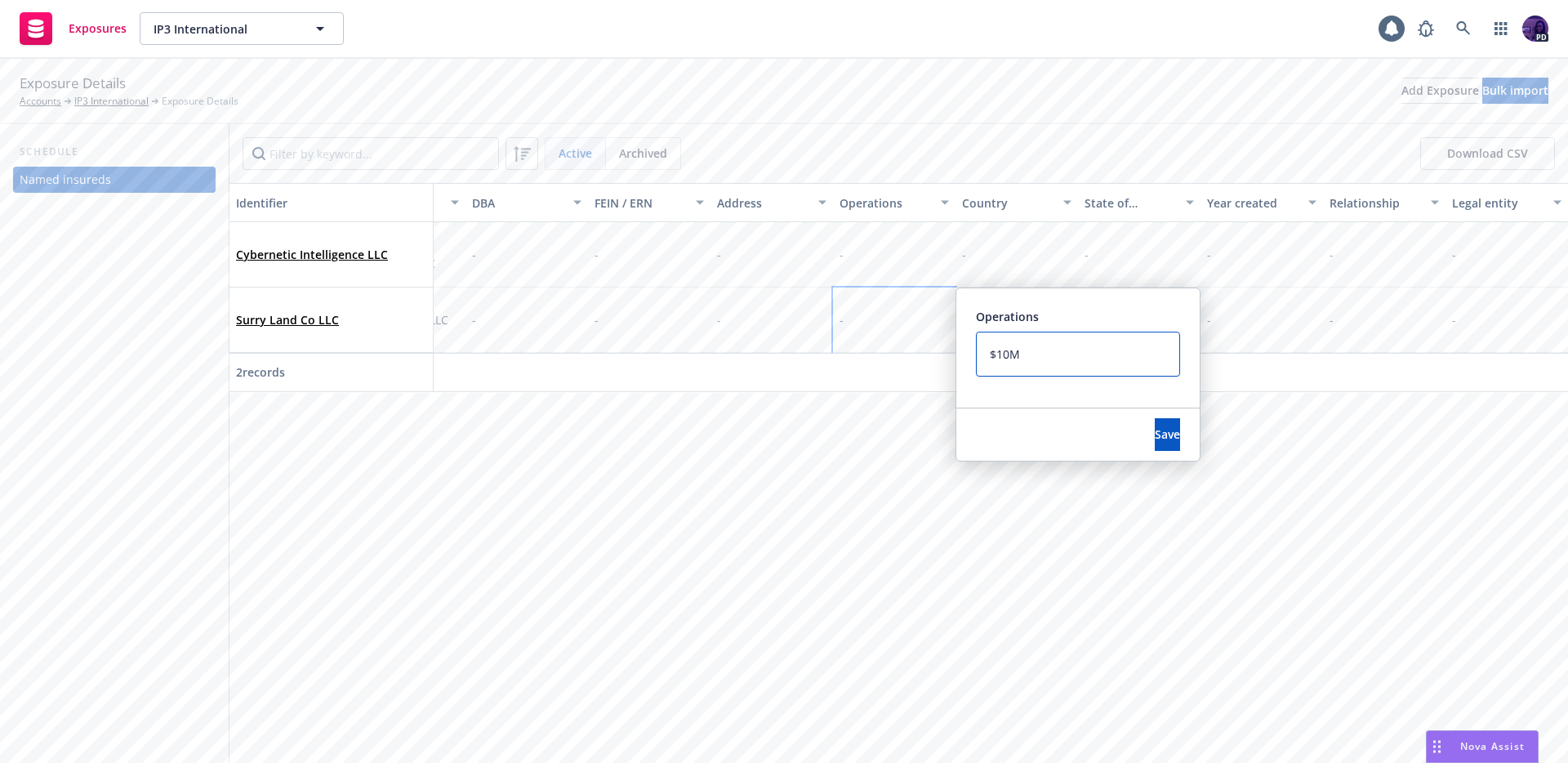
type textarea "x"
type textarea "$10M"
click at [1155, 436] on span "Save" at bounding box center [1167, 434] width 25 height 16
type textarea "x"
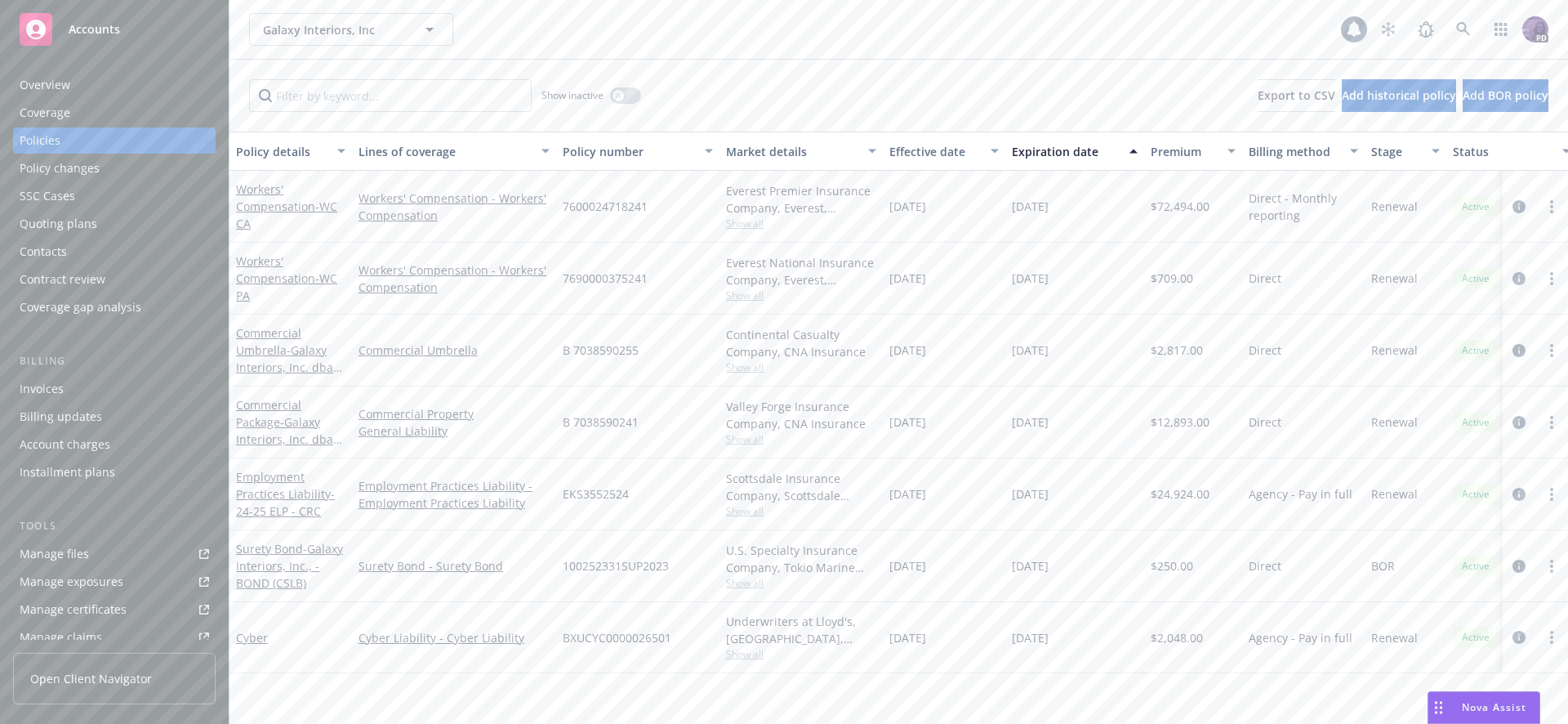
click at [613, 32] on div "Galaxy Interiors, Inc Galaxy Interiors, Inc" at bounding box center [795, 29] width 1092 height 32
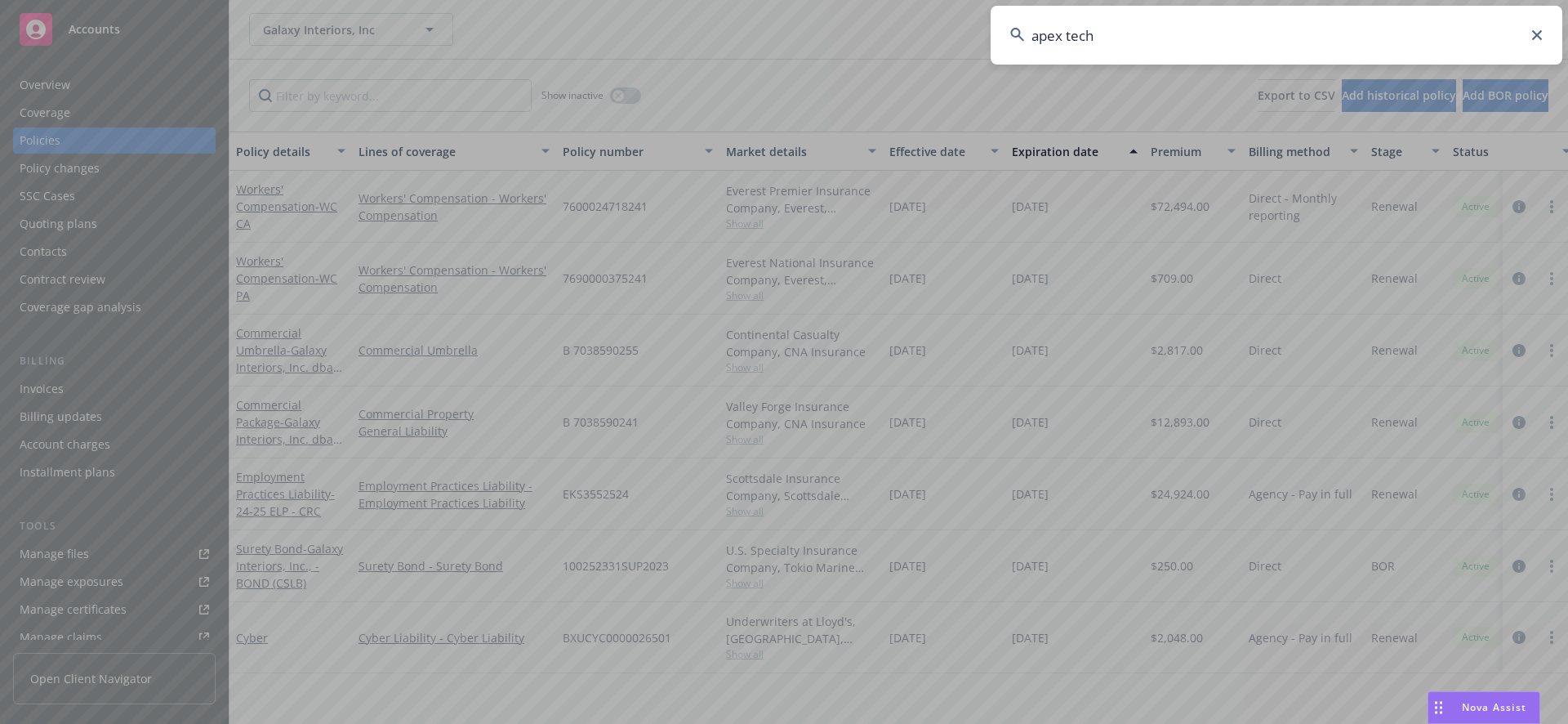
type input "apex tech"
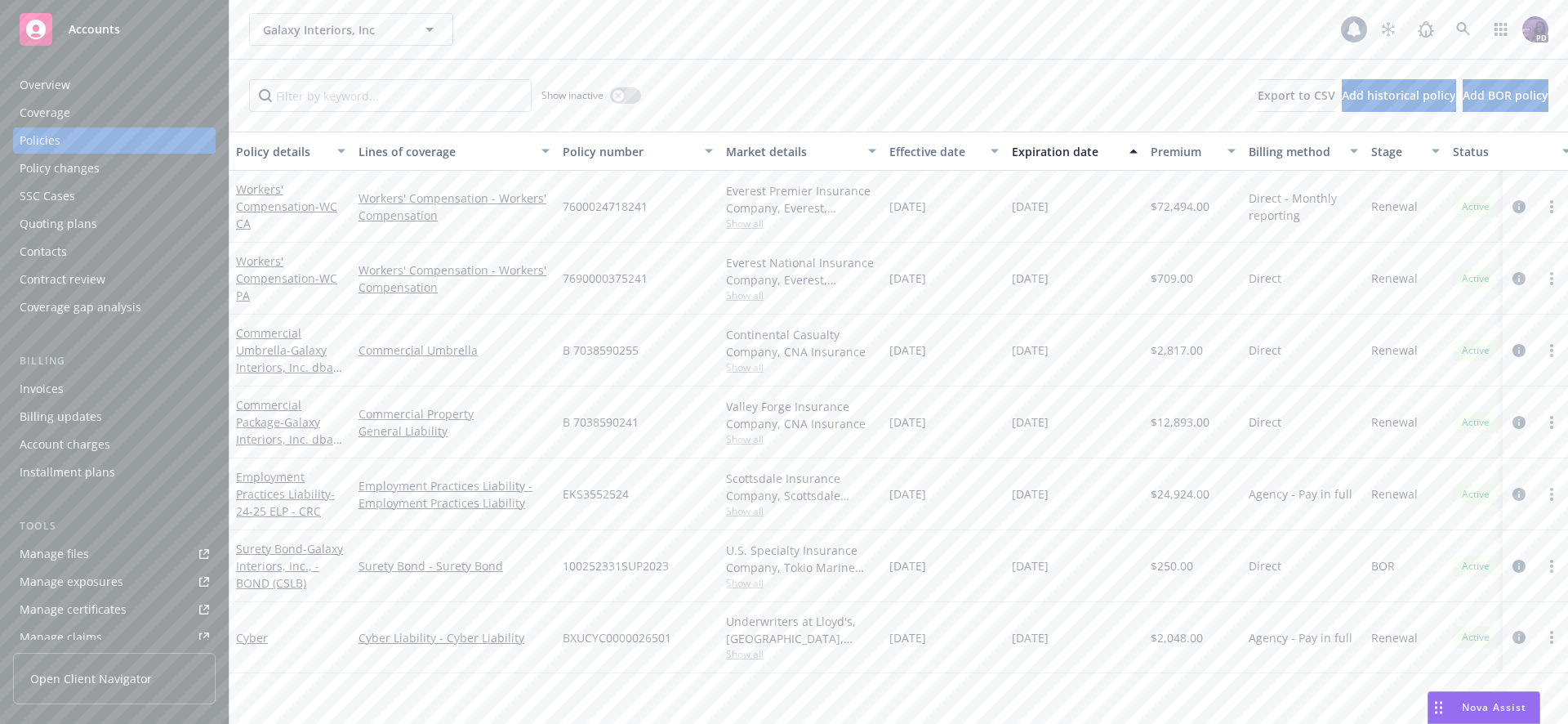
click at [914, 46] on div "Galaxy Interiors, Inc Galaxy Interiors, Inc 1 PD" at bounding box center [898, 29] width 1339 height 59
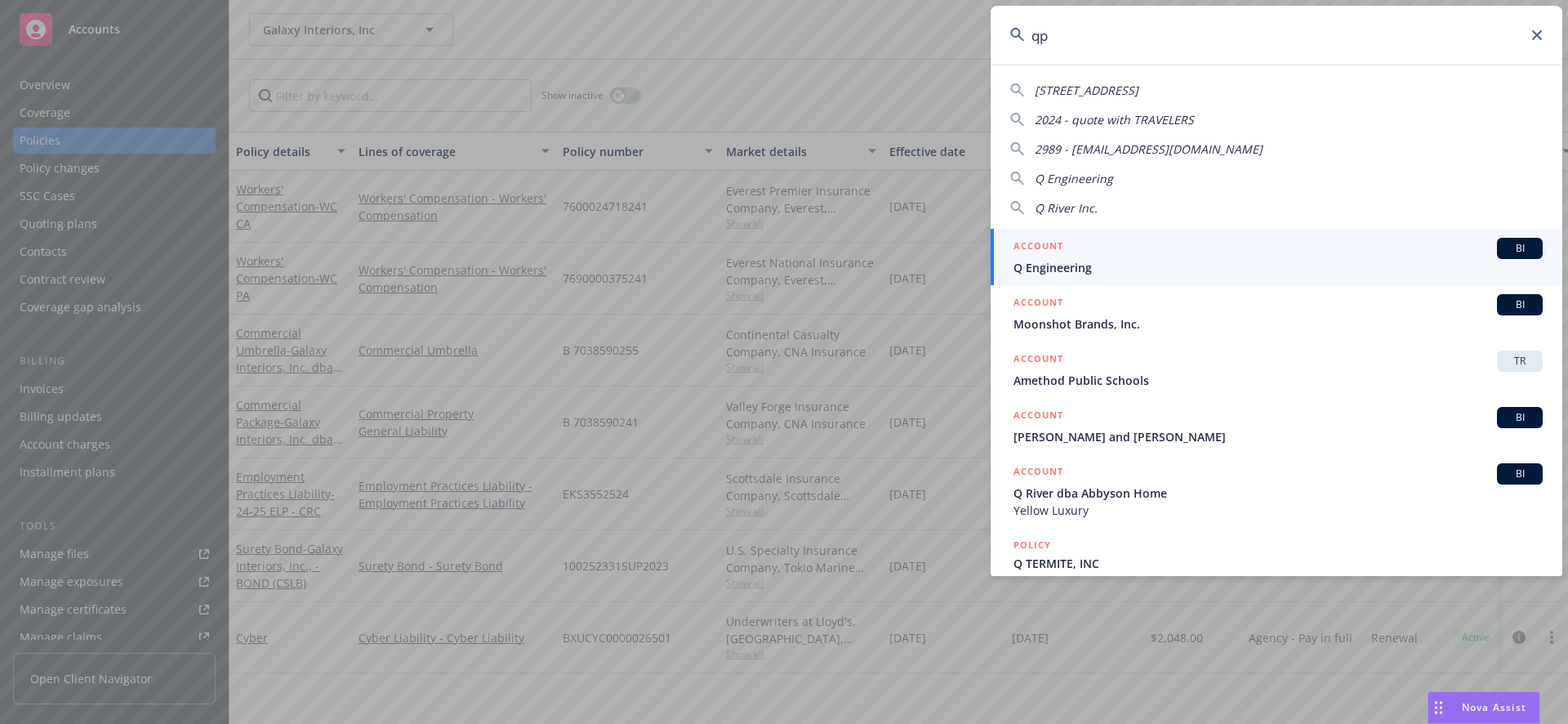
type input "q"
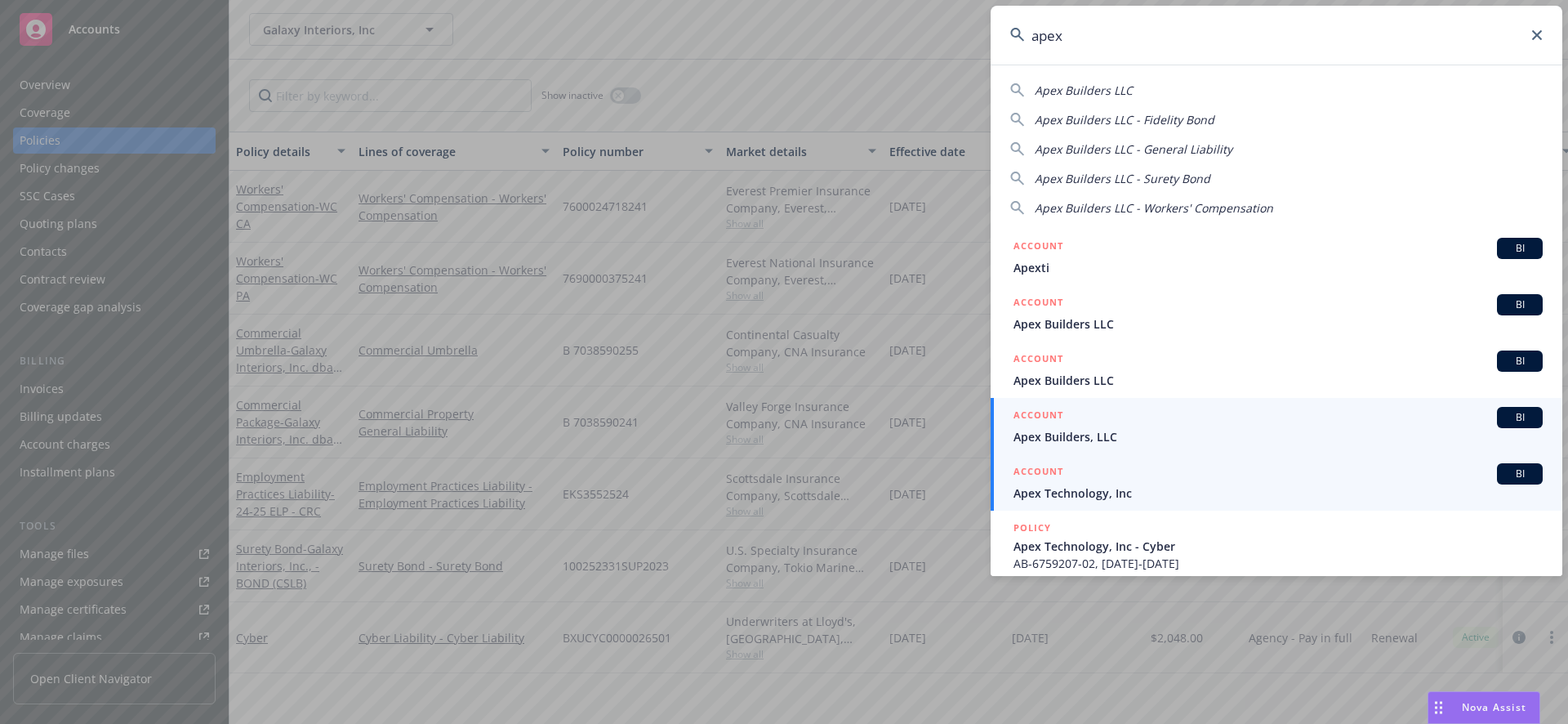
type input "apex"
click at [1142, 487] on span "Apex Technology, Inc" at bounding box center [1278, 493] width 529 height 17
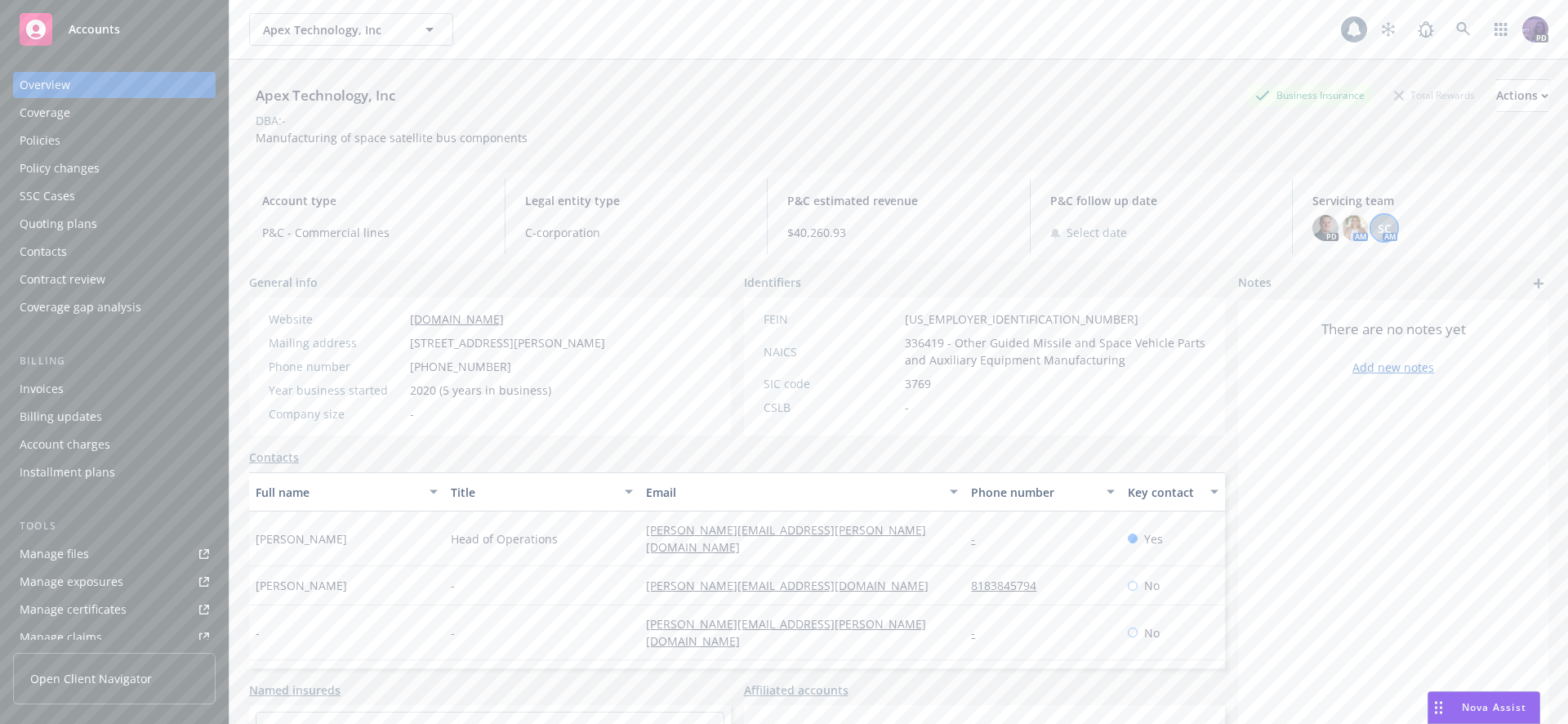
click at [1378, 231] on span "SC" at bounding box center [1384, 228] width 14 height 17
click at [1352, 228] on img at bounding box center [1354, 228] width 26 height 26
click at [94, 134] on div "Policies" at bounding box center [115, 140] width 189 height 26
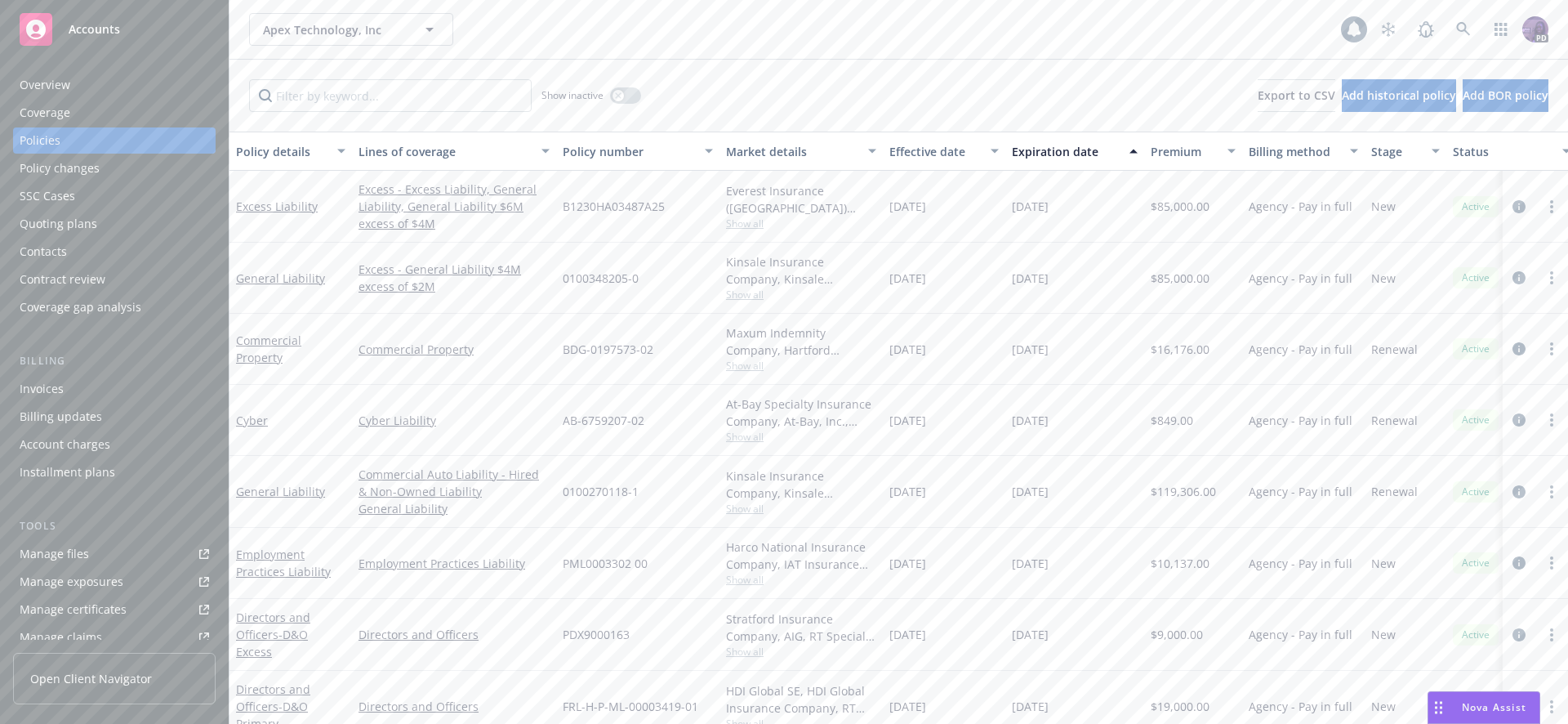
click at [555, 22] on div "Apex Technology, Inc Apex Technology, Inc" at bounding box center [795, 29] width 1092 height 32
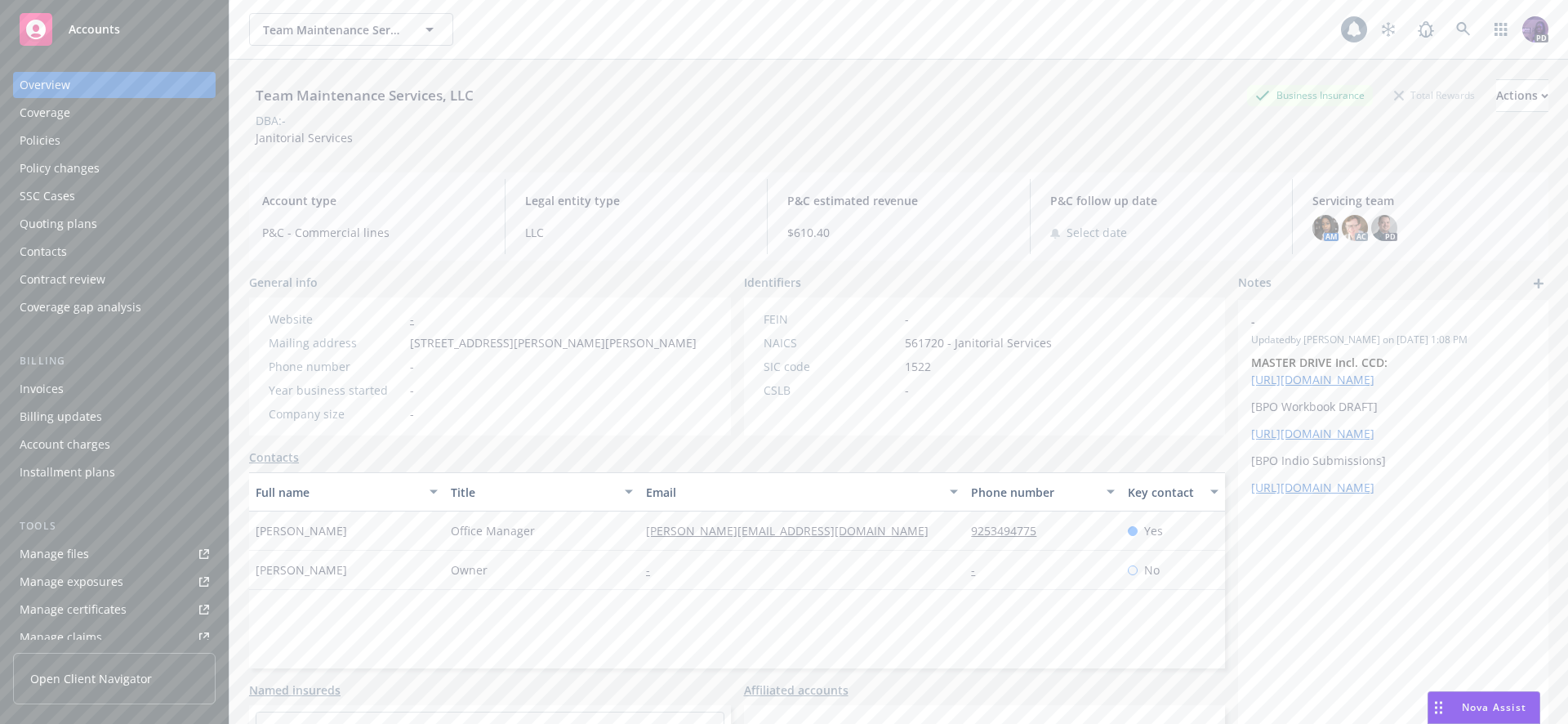
click at [584, 17] on div "Team Maintenance Services, LLC Team Maintenance Services, LLC" at bounding box center [795, 29] width 1092 height 32
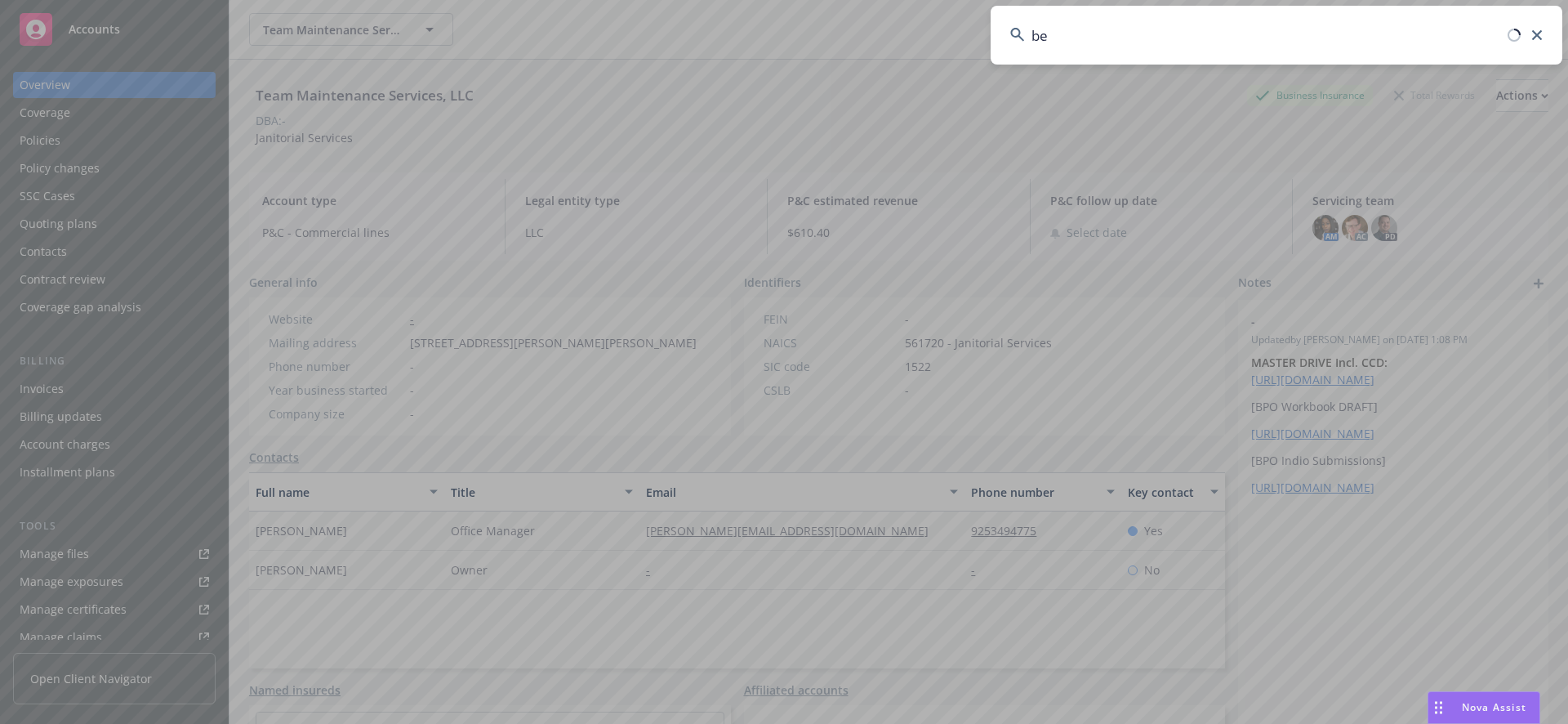
type input "b"
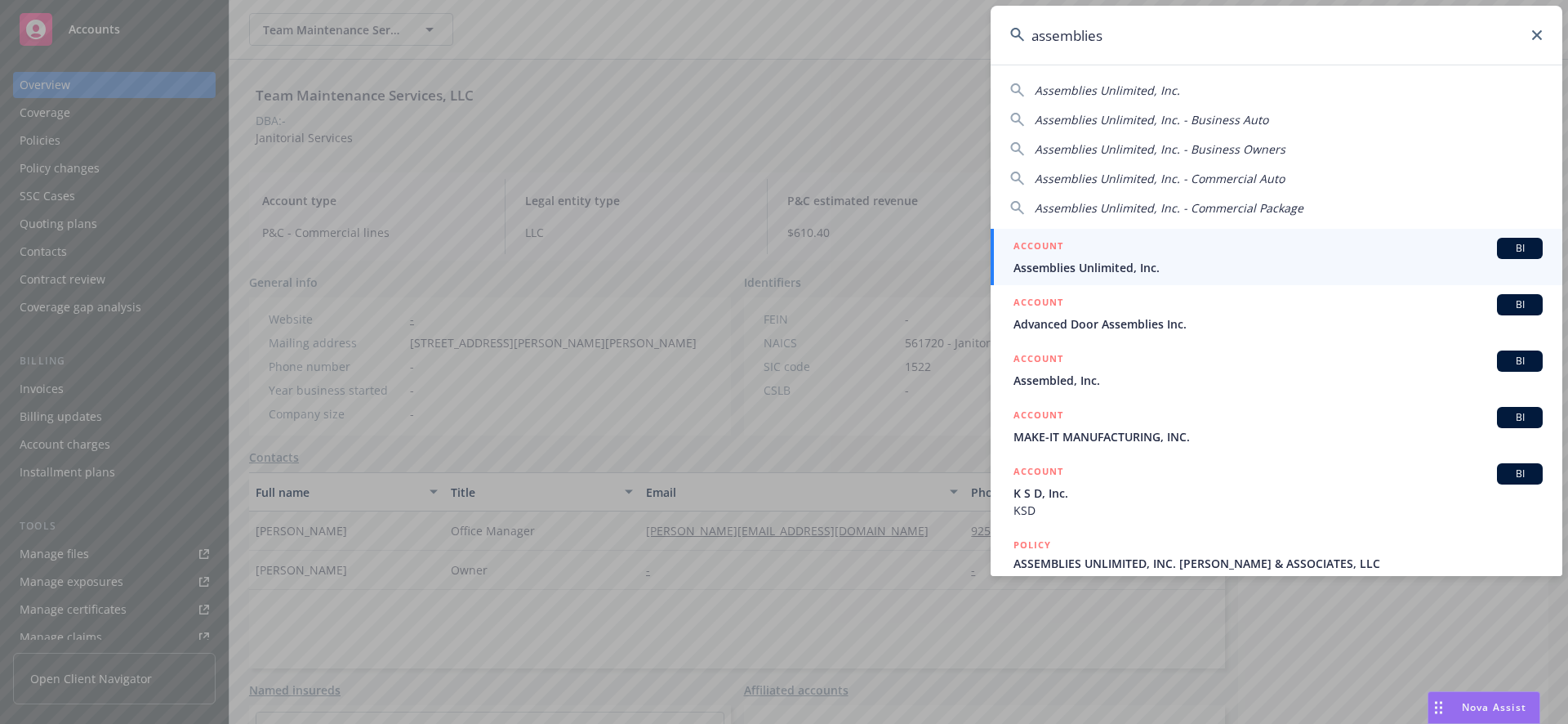
type input "assemblies"
click at [1137, 262] on span "Assemblies Unlimited, Inc." at bounding box center [1278, 268] width 529 height 17
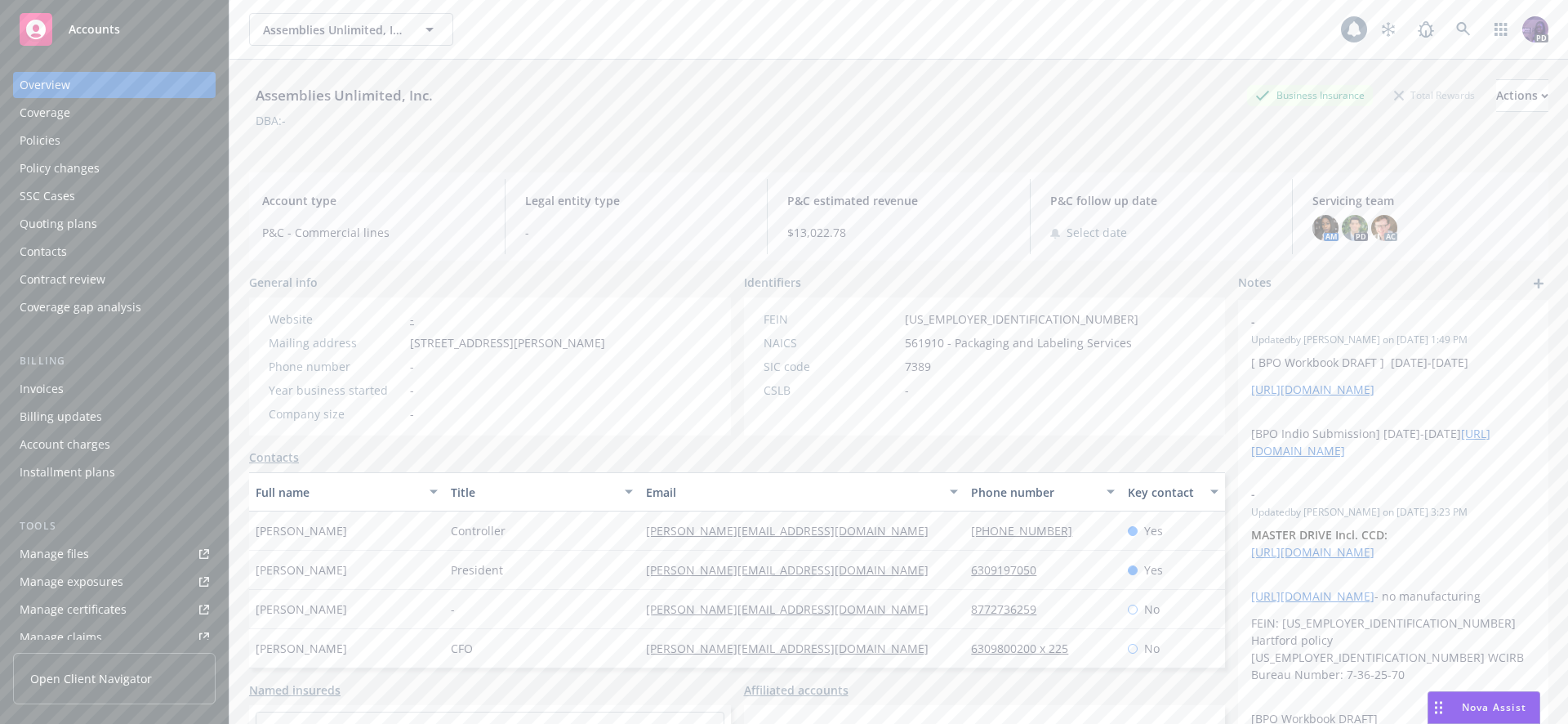
click at [116, 138] on div "Policies" at bounding box center [115, 140] width 189 height 26
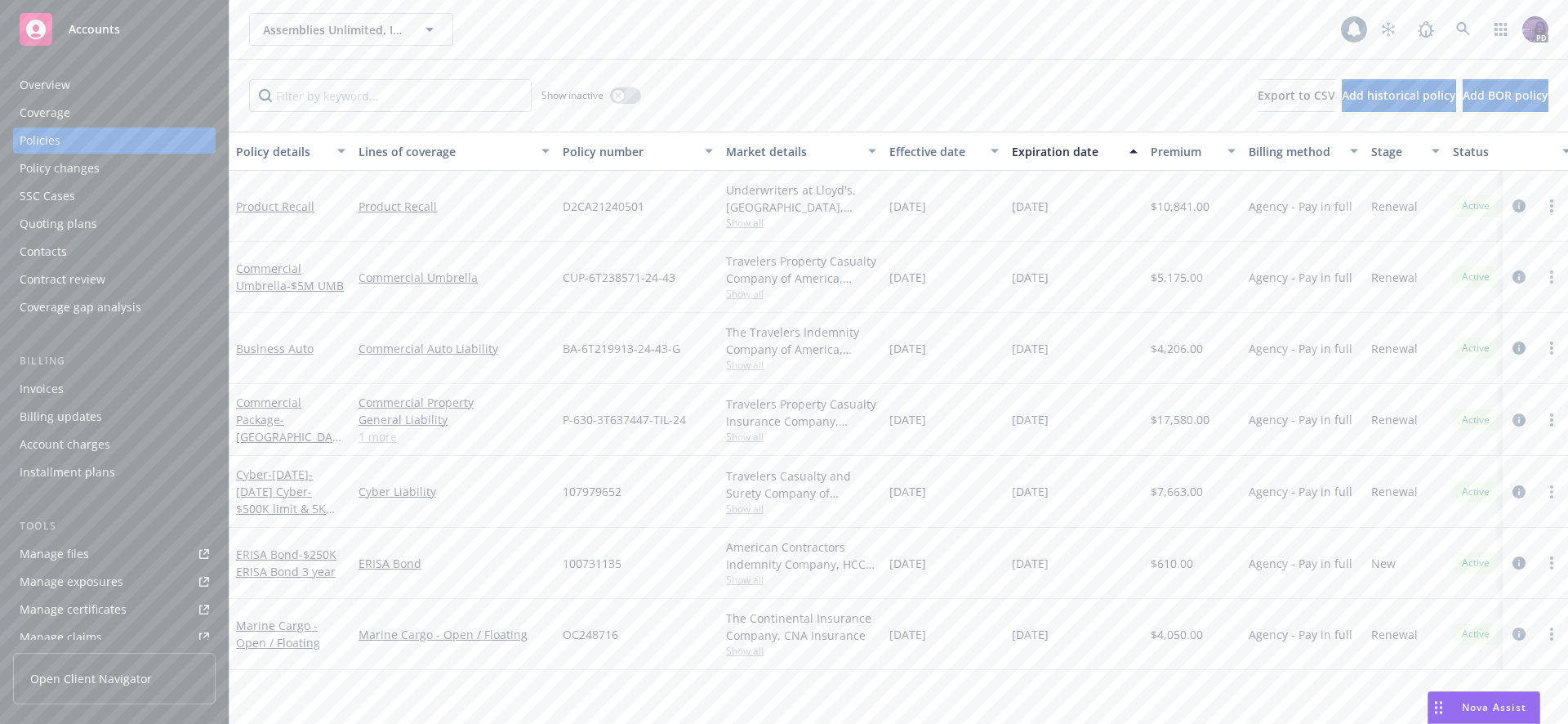
click at [121, 225] on div "Quoting plans" at bounding box center [115, 224] width 189 height 26
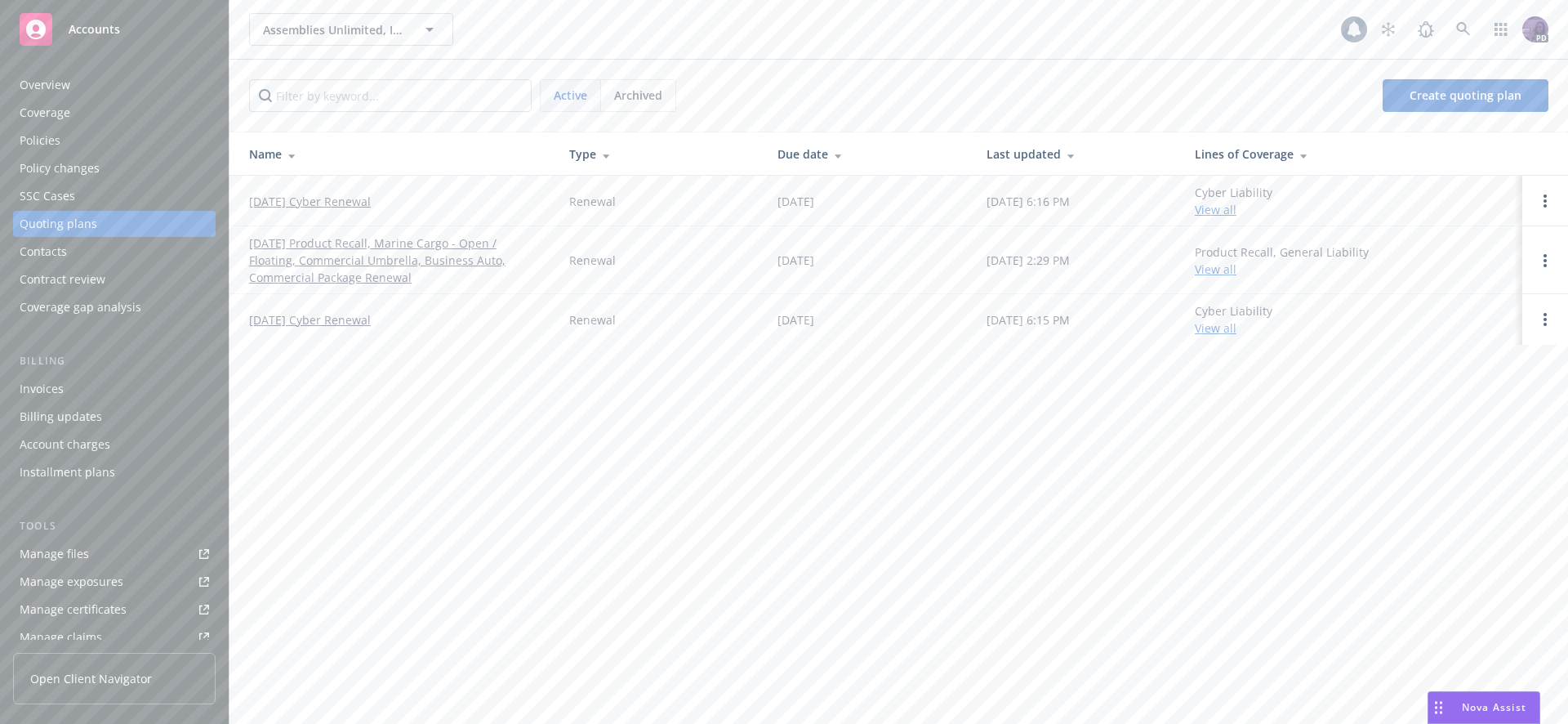
click at [318, 276] on link "10/03/25 Product Recall, Marine Cargo - Open / Floating, Commercial Umbrella, B…" at bounding box center [396, 260] width 294 height 52
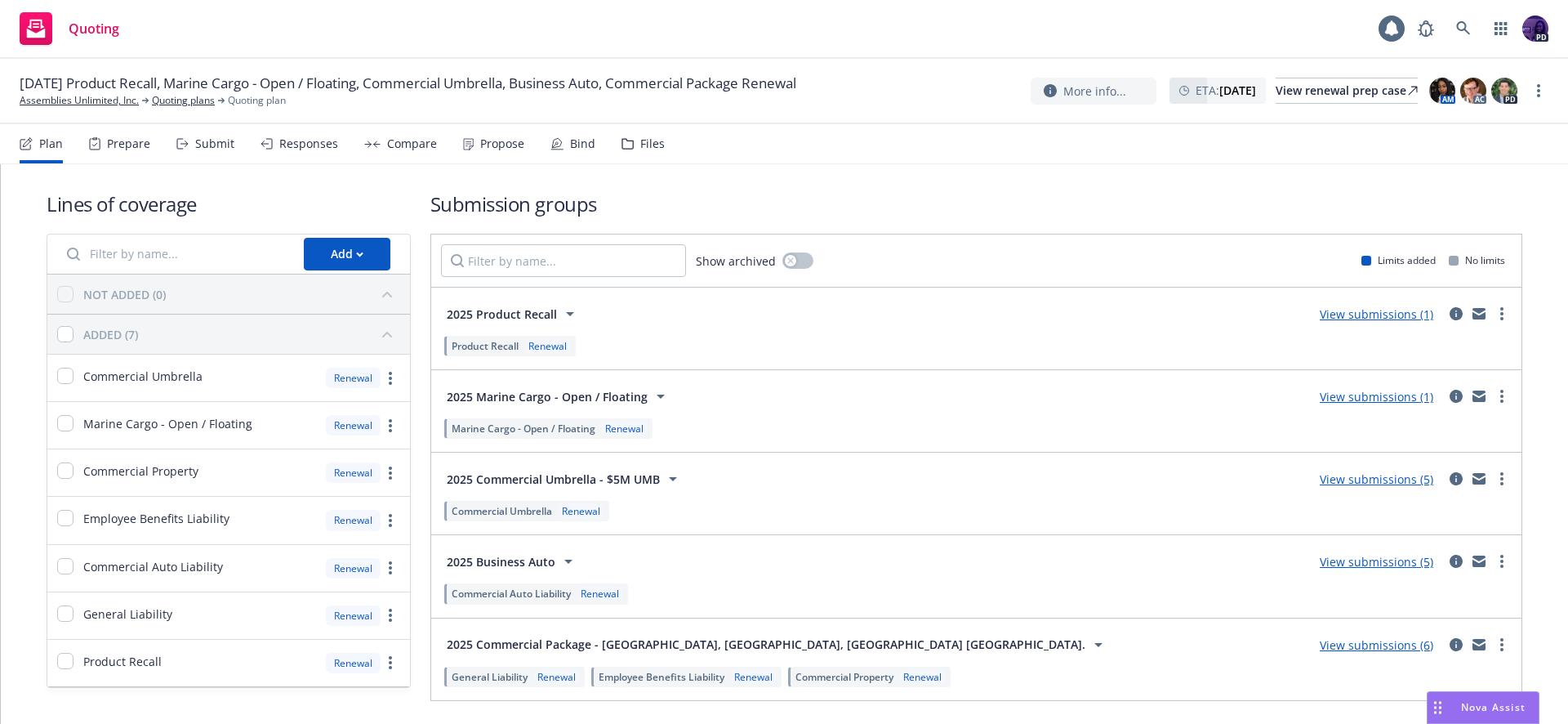
click at [317, 149] on div "Responses" at bounding box center [308, 144] width 59 height 13
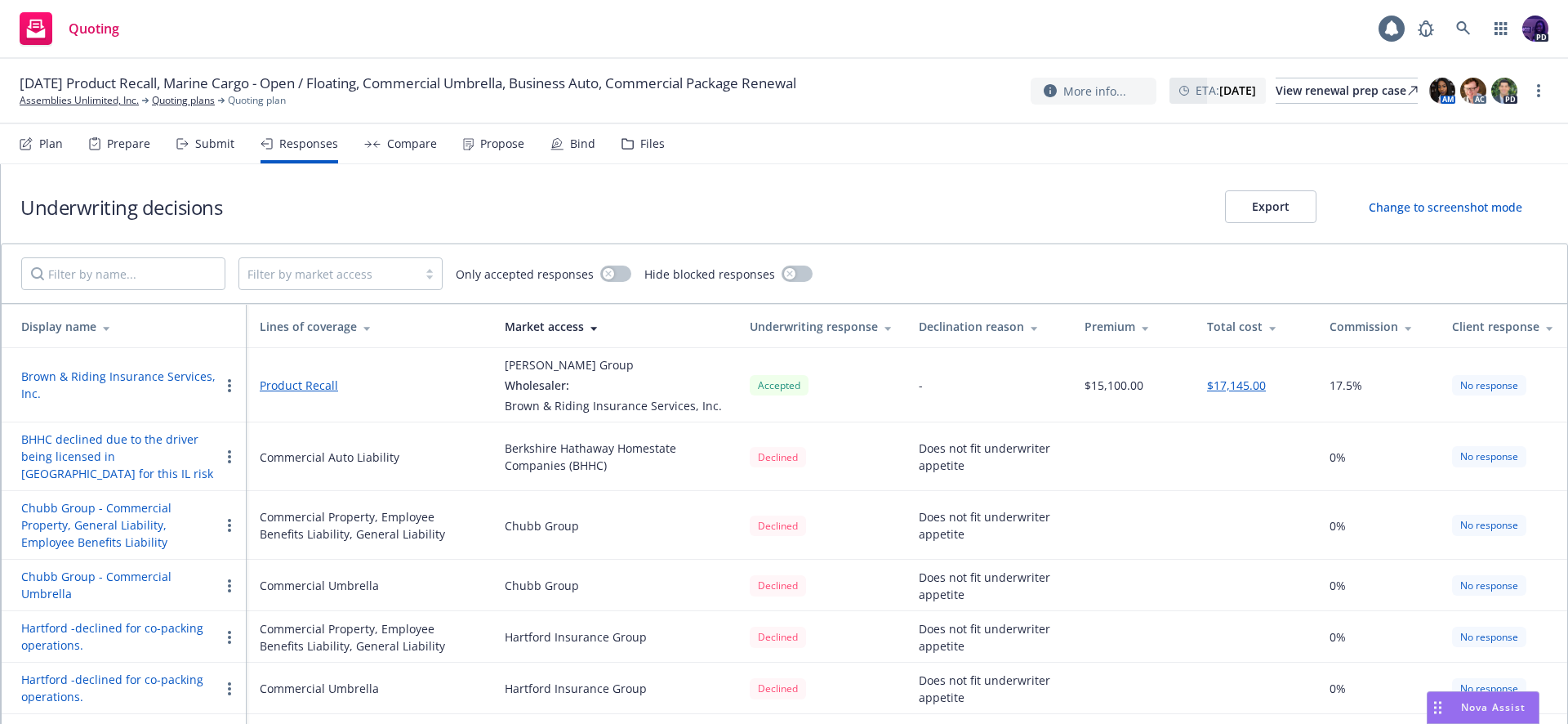
click at [289, 387] on link "Product Recall" at bounding box center [369, 385] width 219 height 17
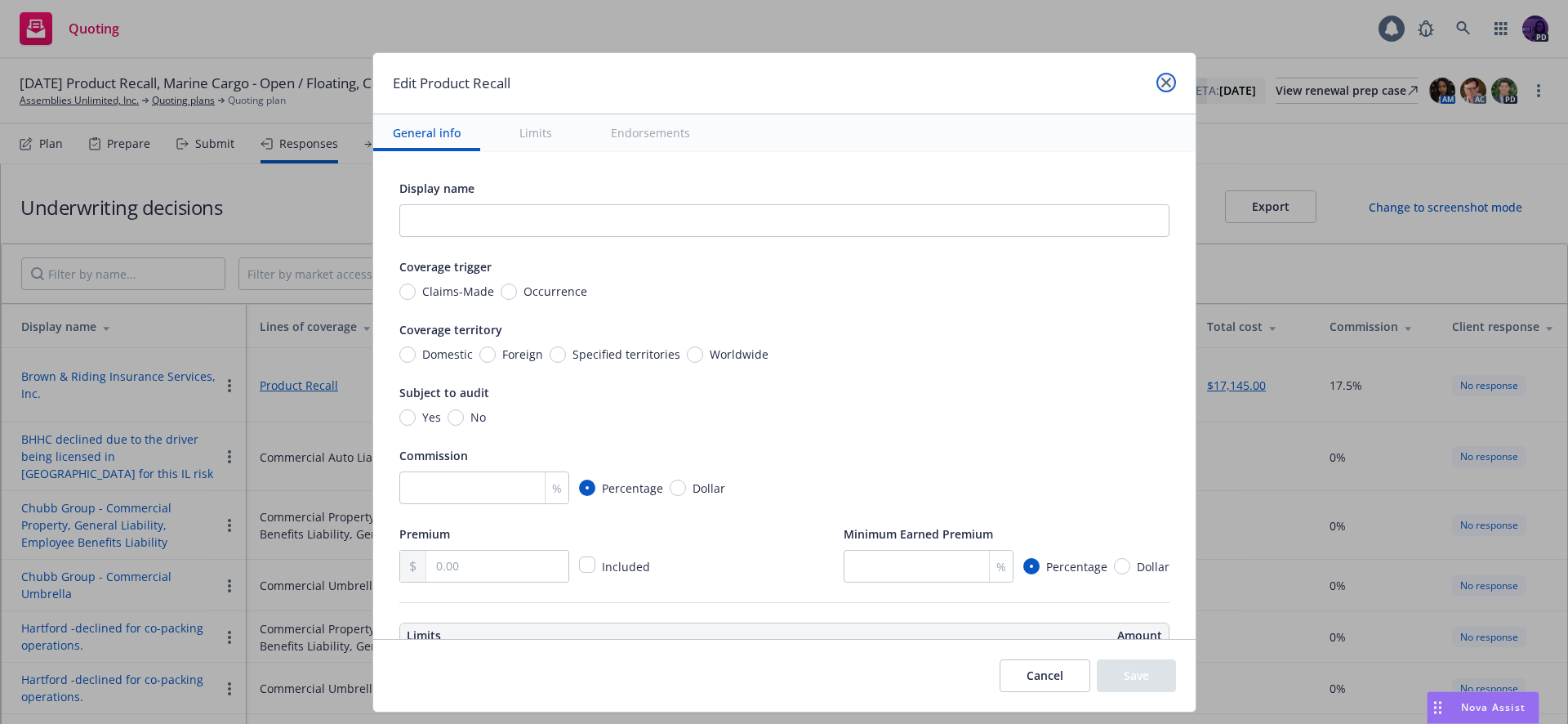
click at [1167, 83] on icon "close" at bounding box center [1167, 82] width 10 height 10
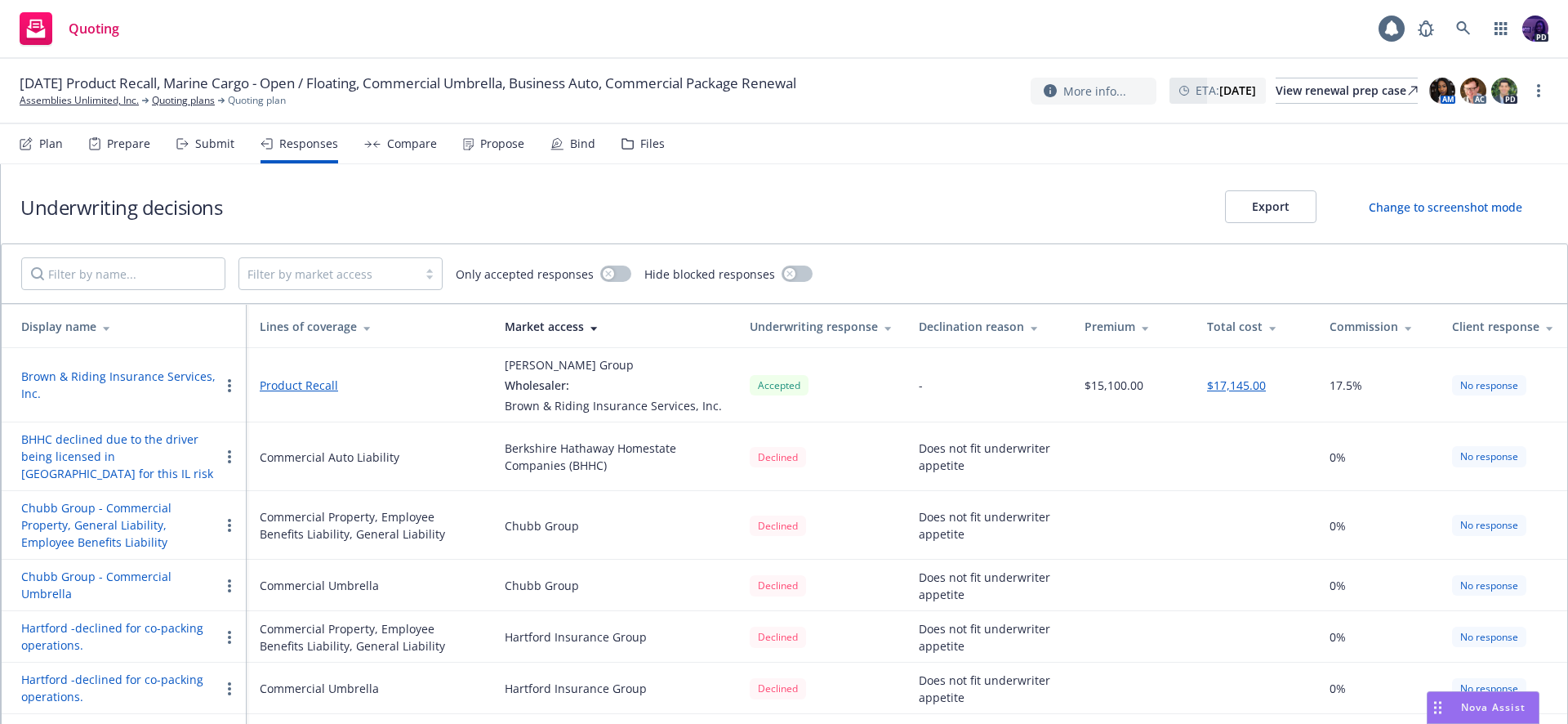
click at [111, 378] on button "Brown & Riding Insurance Services, Inc." at bounding box center [120, 384] width 199 height 34
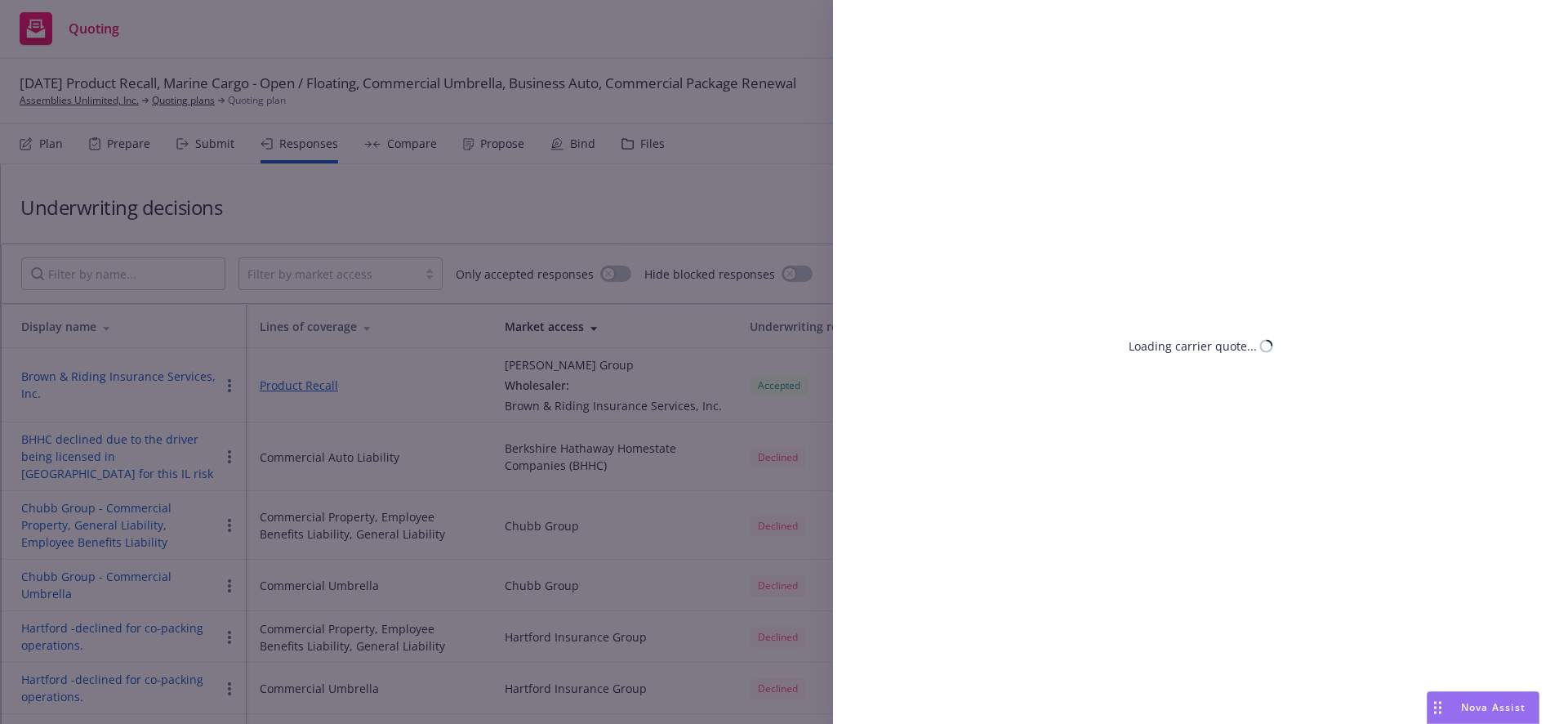
select select "IL"
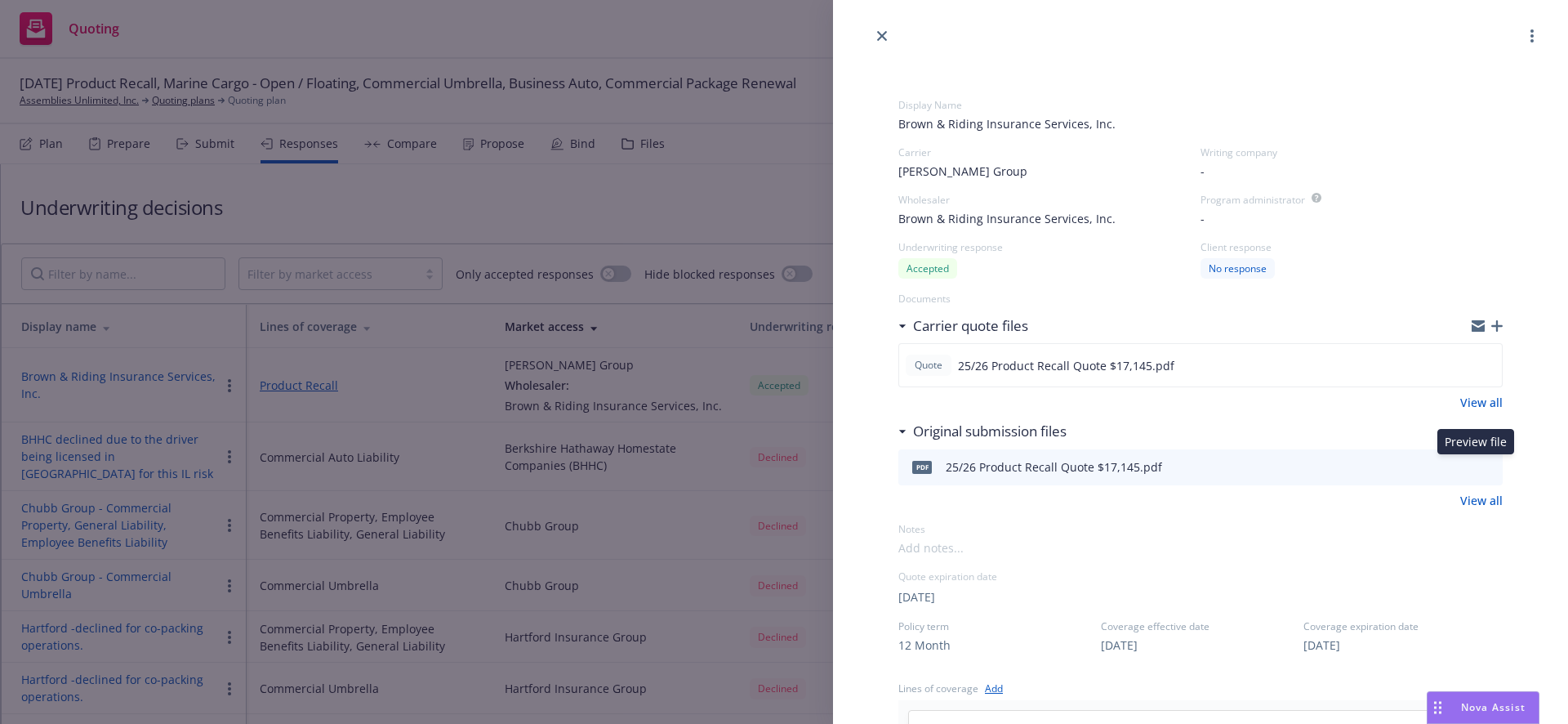
click at [1480, 464] on icon "preview file" at bounding box center [1487, 466] width 15 height 12
click at [876, 40] on link "close" at bounding box center [882, 36] width 20 height 20
